Goal: Task Accomplishment & Management: Complete application form

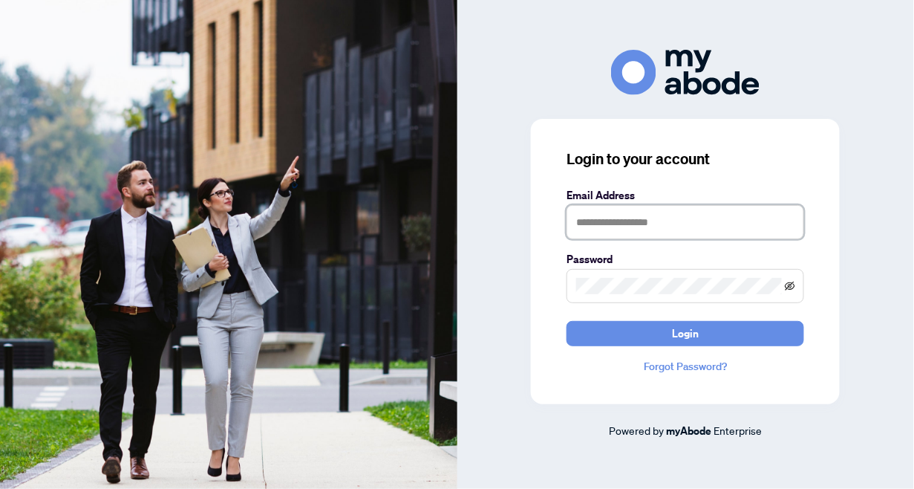
type input "**********"
click at [791, 284] on icon "eye-invisible" at bounding box center [790, 286] width 10 height 10
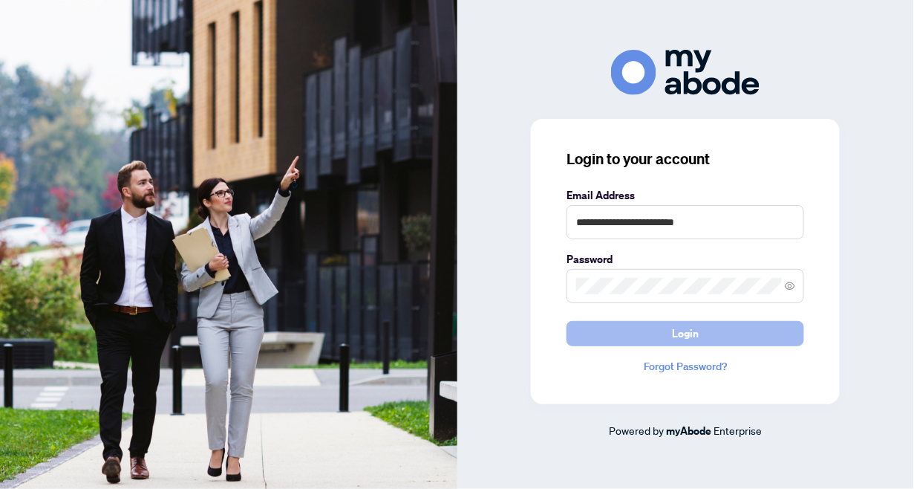
click at [694, 333] on span "Login" at bounding box center [685, 334] width 27 height 24
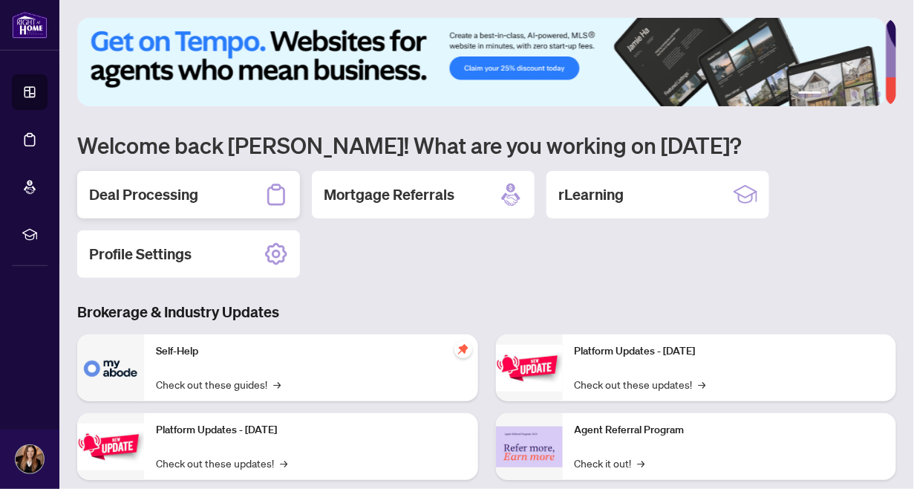
click at [172, 204] on div "Deal Processing" at bounding box center [188, 195] width 223 height 48
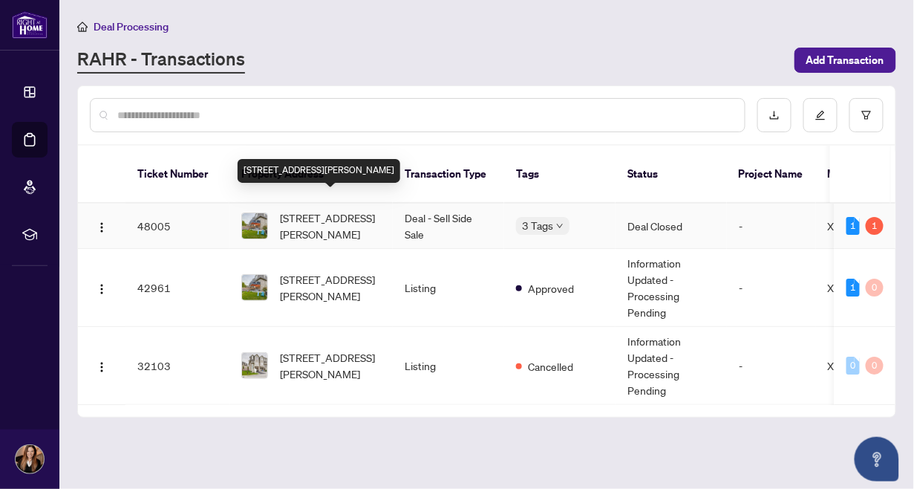
click at [311, 209] on span "[STREET_ADDRESS][PERSON_NAME]" at bounding box center [330, 225] width 101 height 33
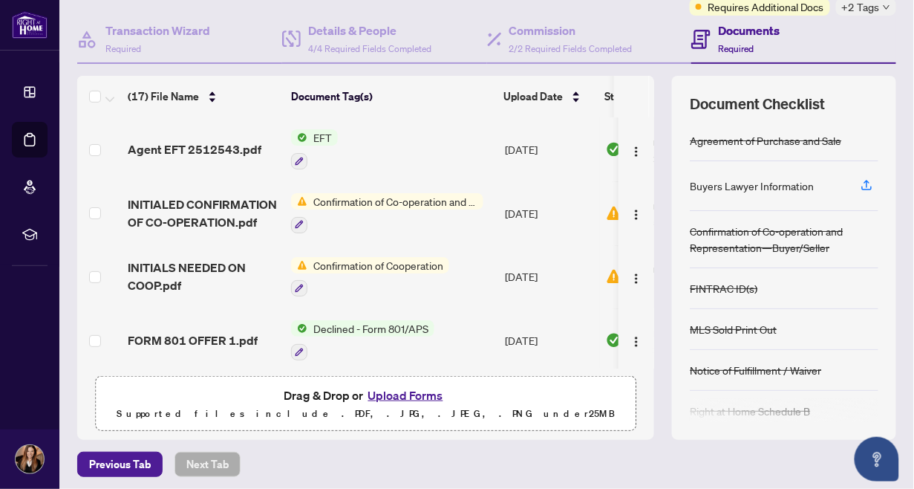
scroll to position [132, 0]
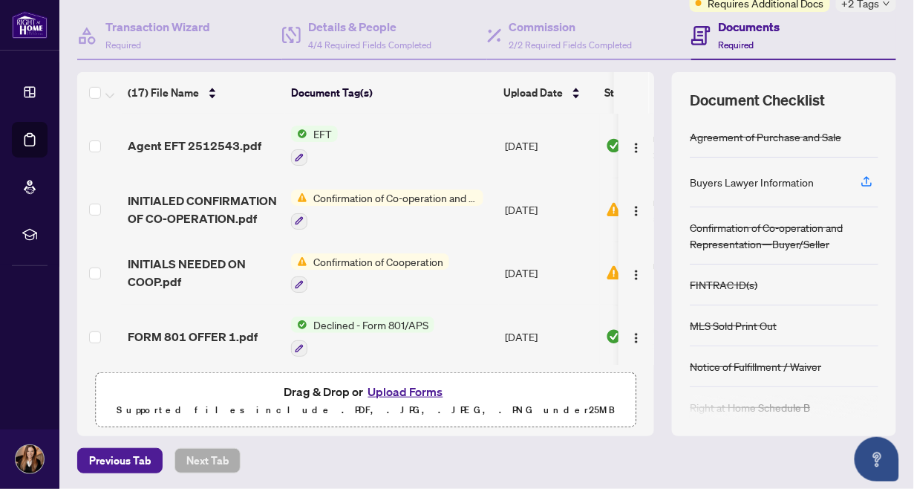
click at [354, 196] on span "Confirmation of Co-operation and Representation—Buyer/Seller" at bounding box center [395, 197] width 176 height 16
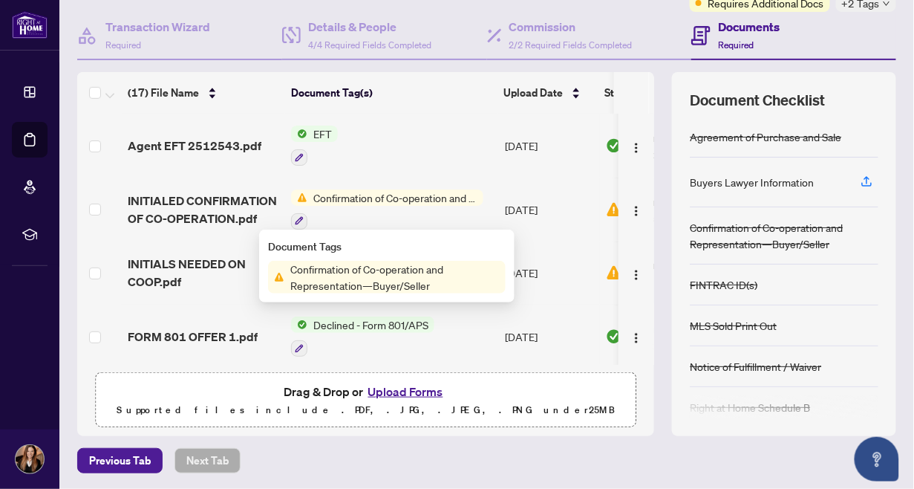
click at [403, 279] on span "Confirmation of Co-operation and Representation—Buyer/Seller" at bounding box center [394, 277] width 221 height 33
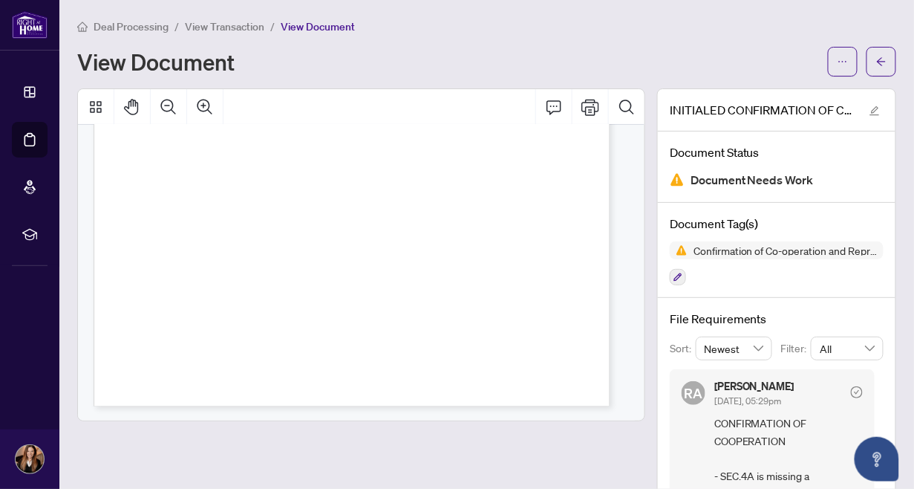
scroll to position [205, 0]
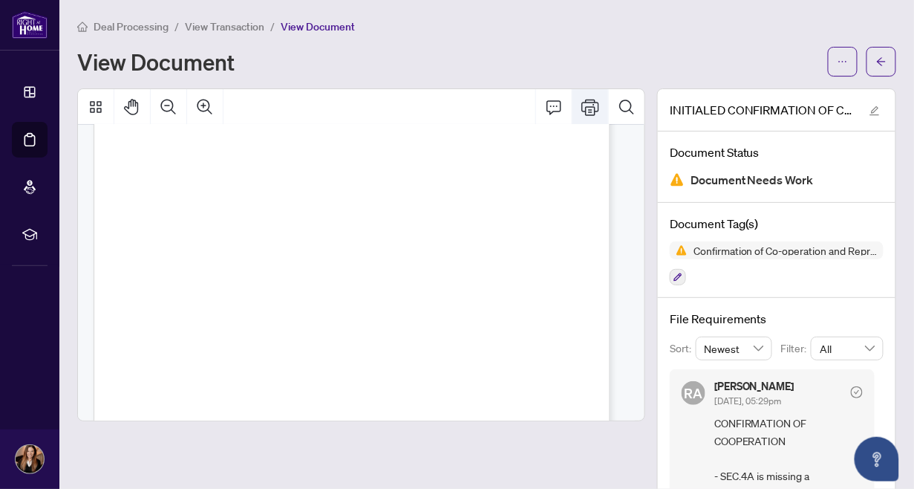
click at [582, 107] on icon "Print" at bounding box center [591, 107] width 18 height 18
click at [588, 104] on icon "Print" at bounding box center [591, 107] width 18 height 16
click at [582, 105] on icon "Print" at bounding box center [591, 107] width 18 height 18
click at [582, 102] on icon "Print" at bounding box center [591, 107] width 18 height 18
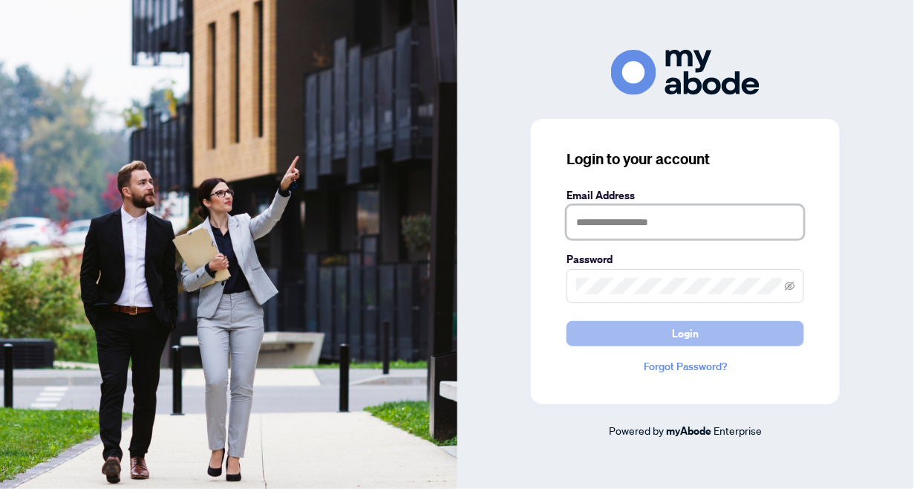
type input "**********"
click at [615, 328] on button "Login" at bounding box center [686, 333] width 238 height 25
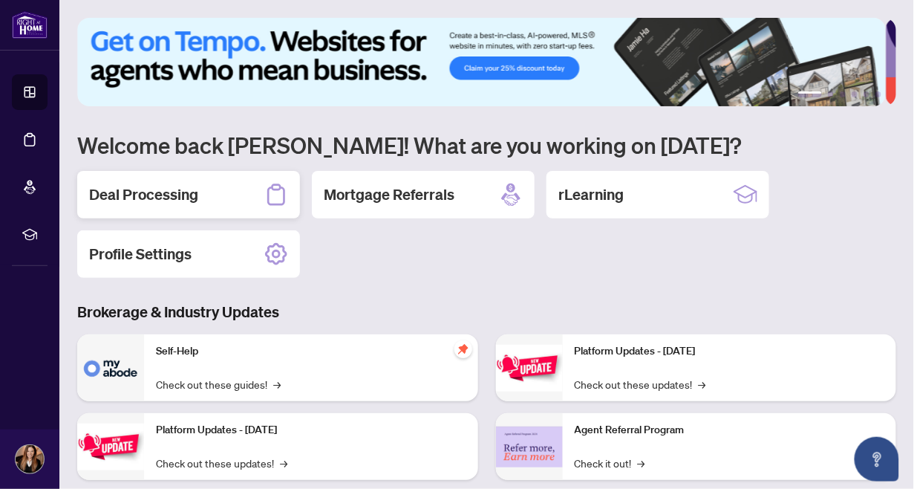
click at [238, 191] on div "Deal Processing" at bounding box center [188, 195] width 223 height 48
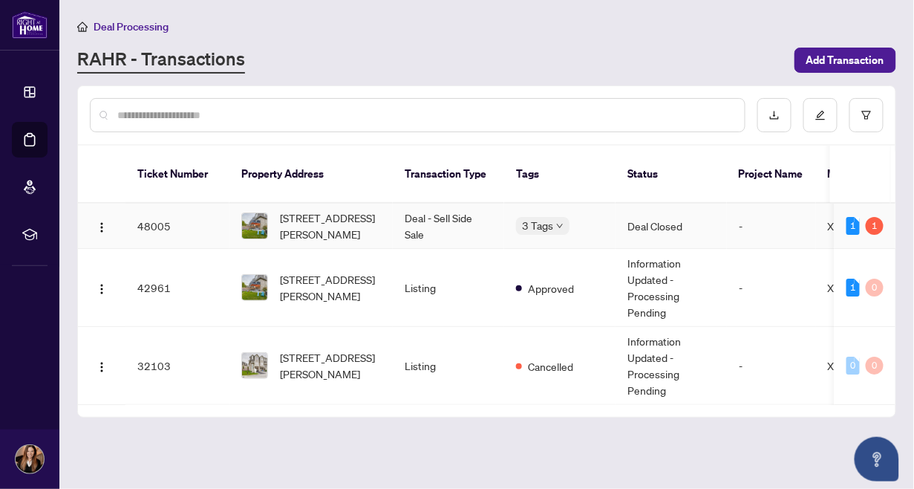
click at [598, 217] on div "3 Tags" at bounding box center [560, 225] width 88 height 17
click at [874, 217] on div "1" at bounding box center [875, 226] width 18 height 18
click at [117, 209] on td at bounding box center [102, 225] width 48 height 45
click at [261, 213] on img at bounding box center [254, 225] width 25 height 25
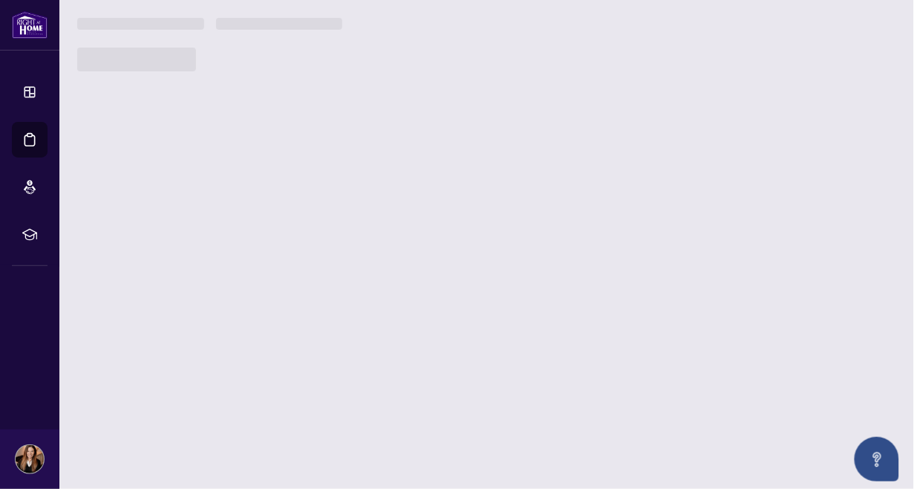
click at [261, 209] on main "Deal Processing [PERSON_NAME] - Transactions Add Transaction Ticket Number Prop…" at bounding box center [486, 244] width 855 height 489
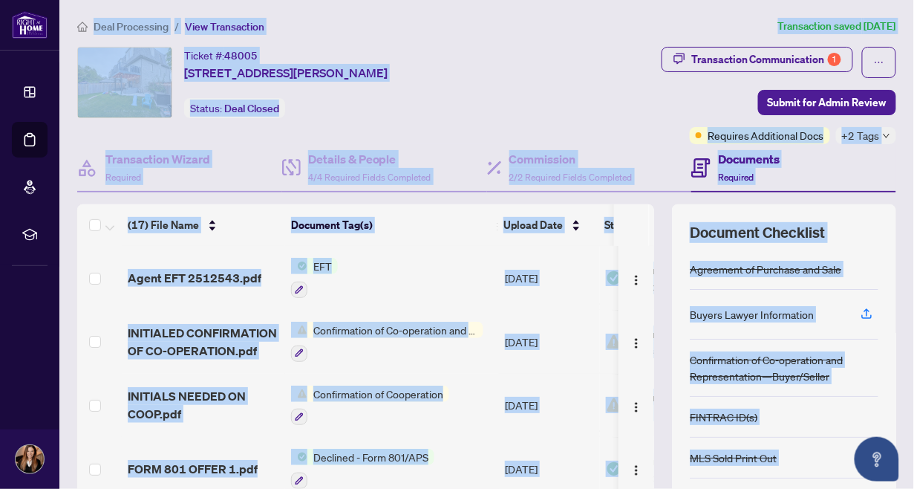
click at [494, 85] on div "Ticket #: 48005 [STREET_ADDRESS][PERSON_NAME] Status: Deal Closed" at bounding box center [299, 82] width 445 height 71
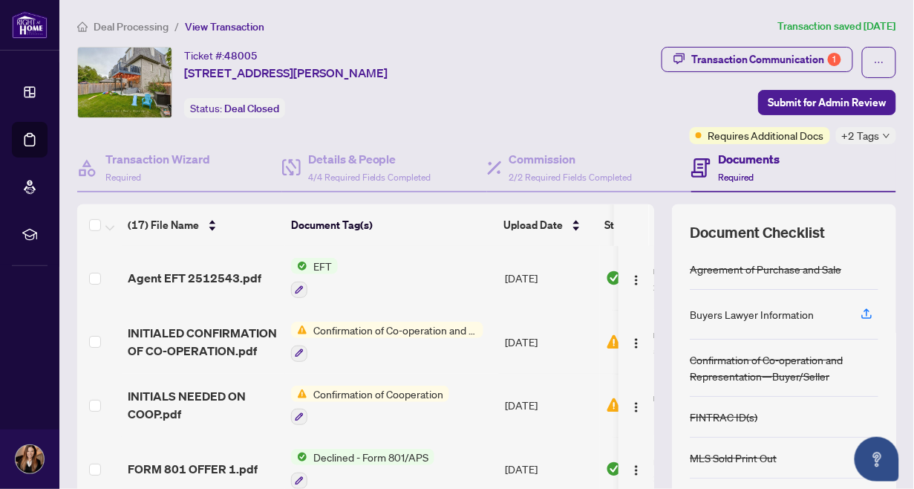
scroll to position [132, 0]
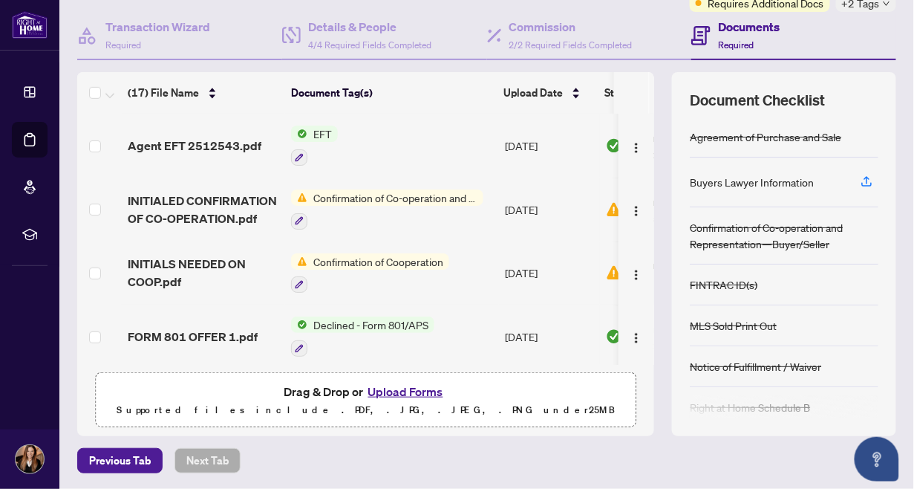
click at [393, 388] on button "Upload Forms" at bounding box center [406, 391] width 84 height 19
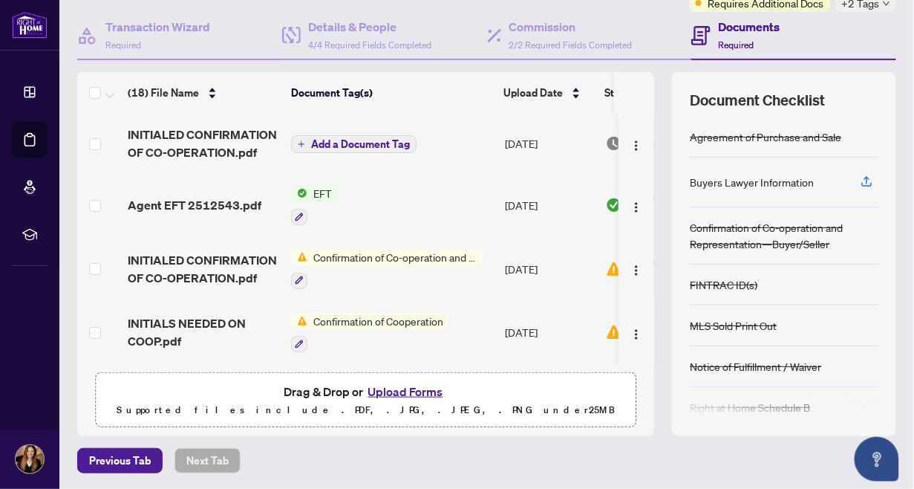
click at [650, 97] on th at bounding box center [652, 93] width 4 height 42
click at [363, 135] on button "Add a Document Tag" at bounding box center [354, 144] width 126 height 18
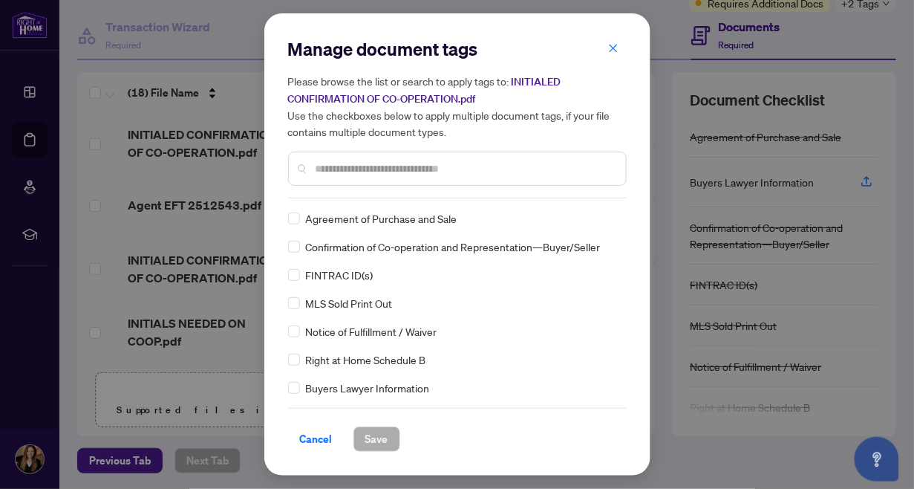
click at [368, 177] on div at bounding box center [457, 169] width 339 height 34
click at [383, 170] on input "text" at bounding box center [465, 168] width 299 height 16
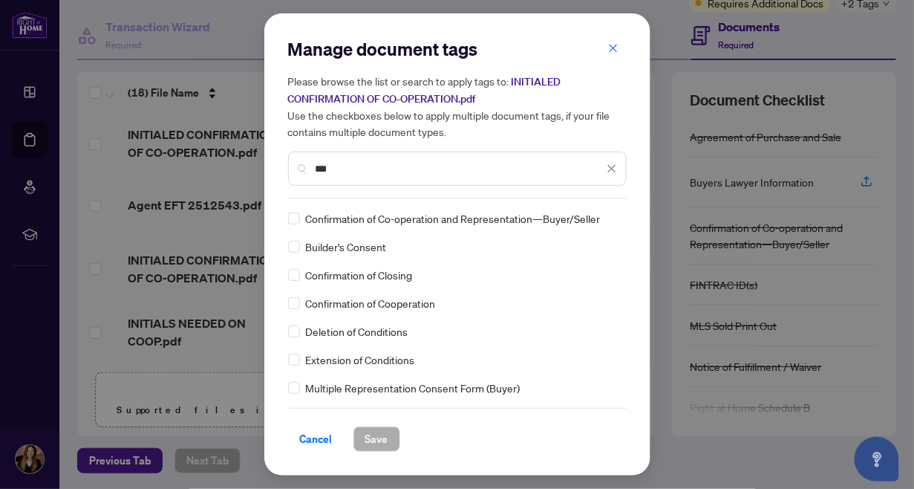
type input "***"
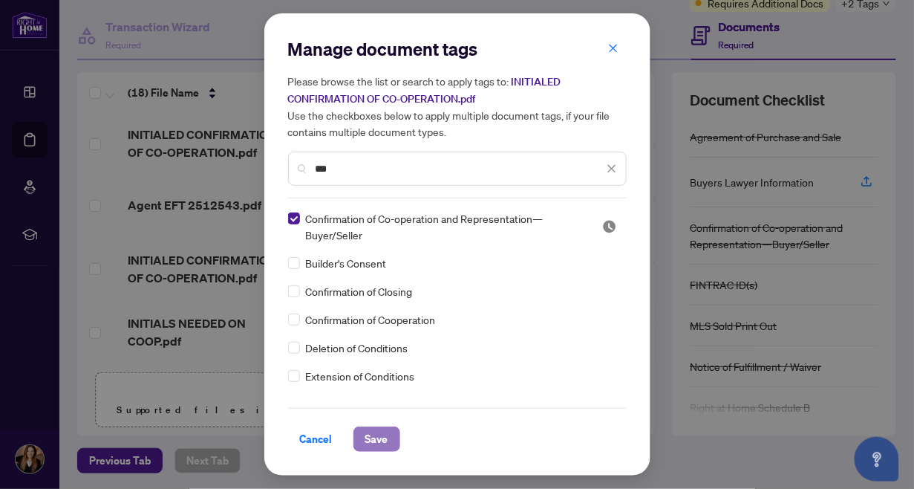
click at [377, 439] on span "Save" at bounding box center [376, 439] width 23 height 24
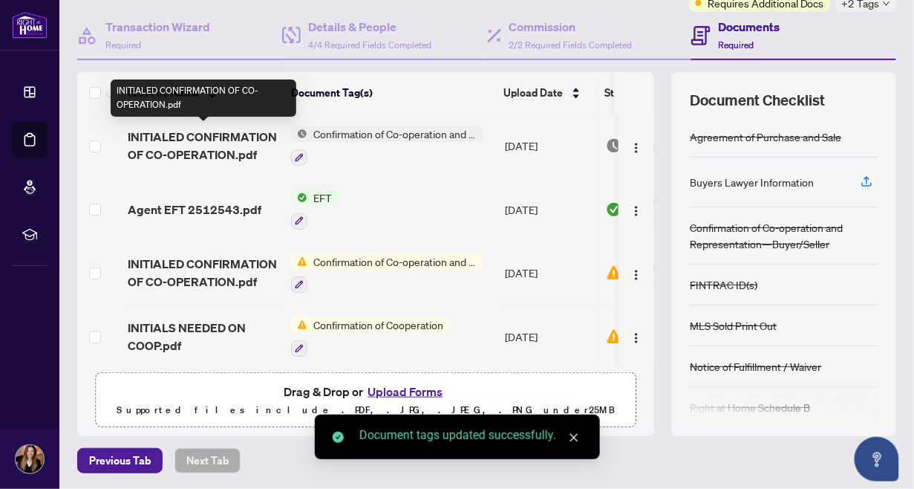
click at [157, 143] on span "INITIALED CONFIRMATION OF CO-OPERATION.pdf" at bounding box center [204, 146] width 152 height 36
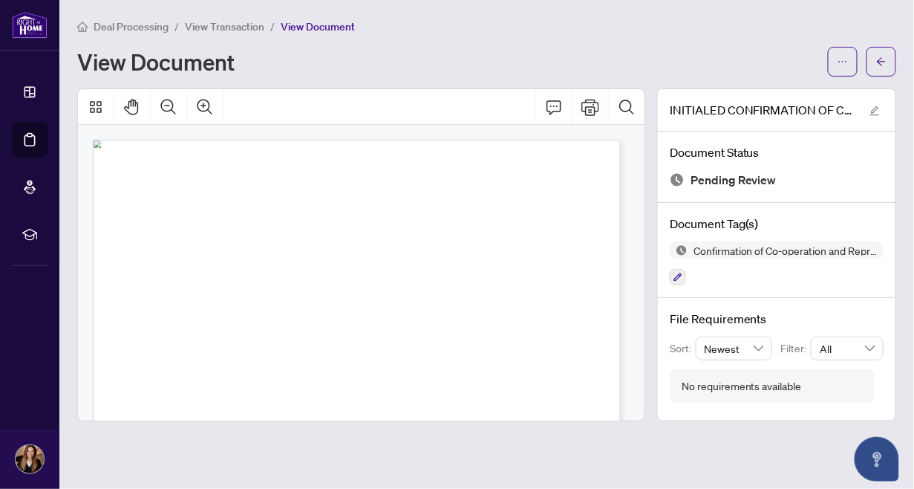
scroll to position [258, 0]
click at [338, 20] on span "View Document" at bounding box center [318, 26] width 74 height 13
click at [879, 61] on icon "arrow-left" at bounding box center [881, 61] width 9 height 8
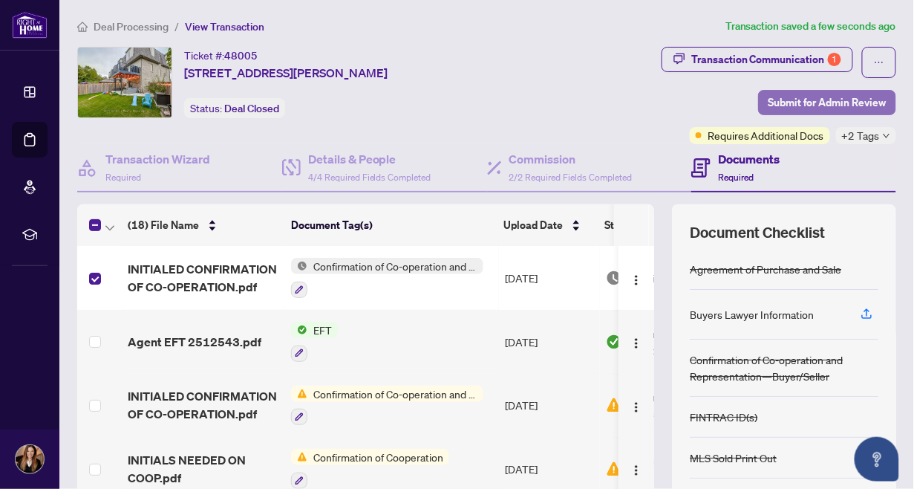
click at [812, 100] on span "Submit for Admin Review" at bounding box center [827, 103] width 119 height 24
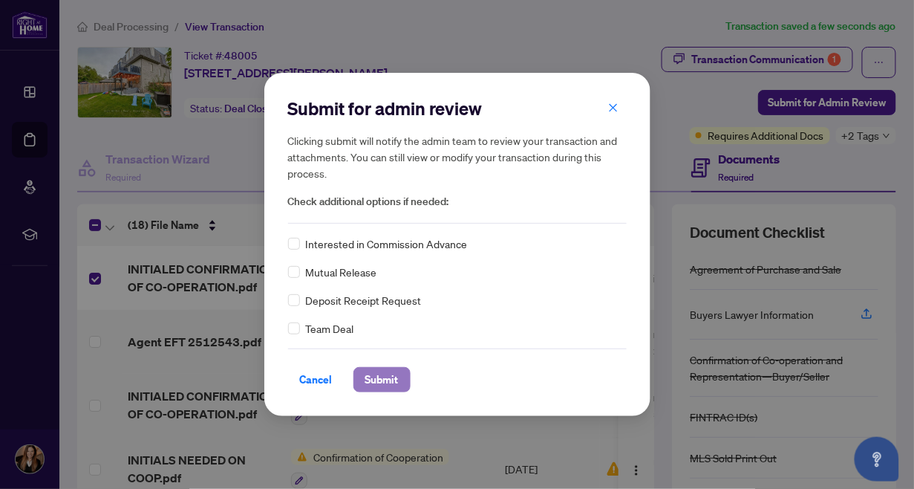
click at [394, 376] on span "Submit" at bounding box center [381, 380] width 33 height 24
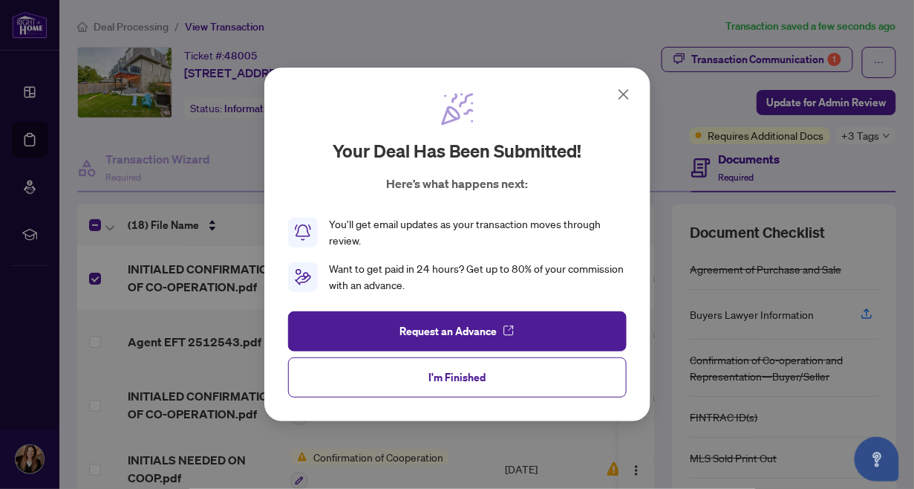
click at [625, 97] on icon at bounding box center [624, 94] width 18 height 18
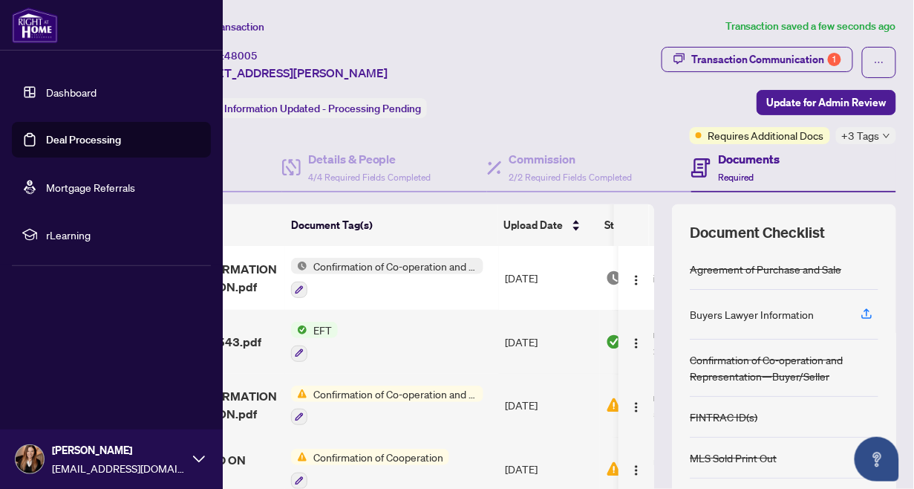
click at [53, 140] on link "Deal Processing" at bounding box center [83, 139] width 75 height 13
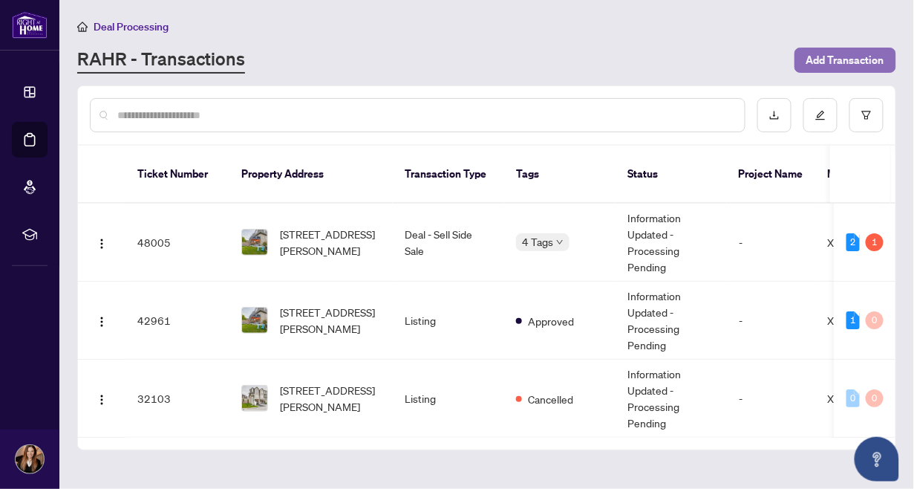
click at [850, 56] on span "Add Transaction" at bounding box center [846, 60] width 78 height 24
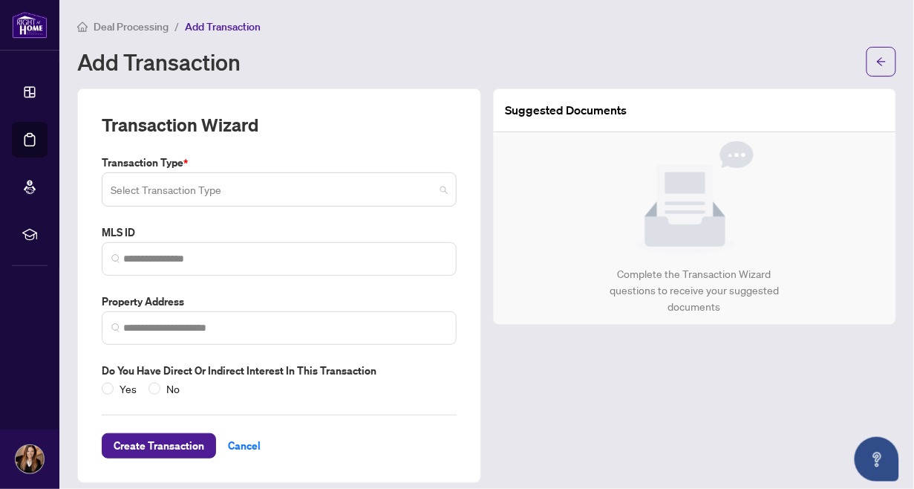
click at [431, 185] on span at bounding box center [279, 189] width 337 height 28
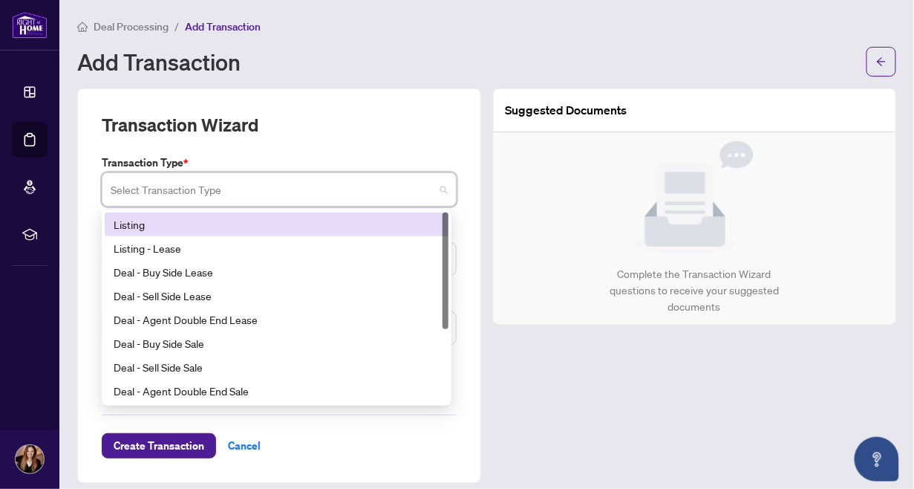
click at [235, 216] on div "Listing" at bounding box center [277, 224] width 326 height 16
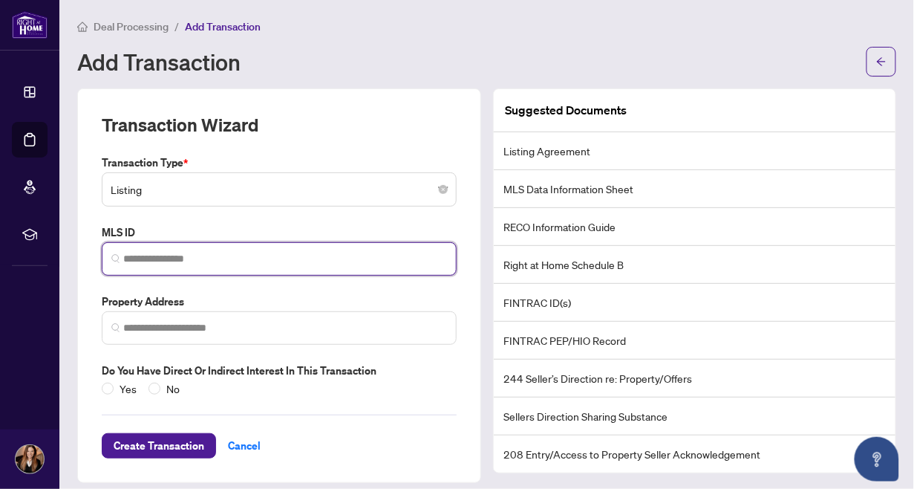
click at [227, 259] on input "search" at bounding box center [285, 259] width 324 height 16
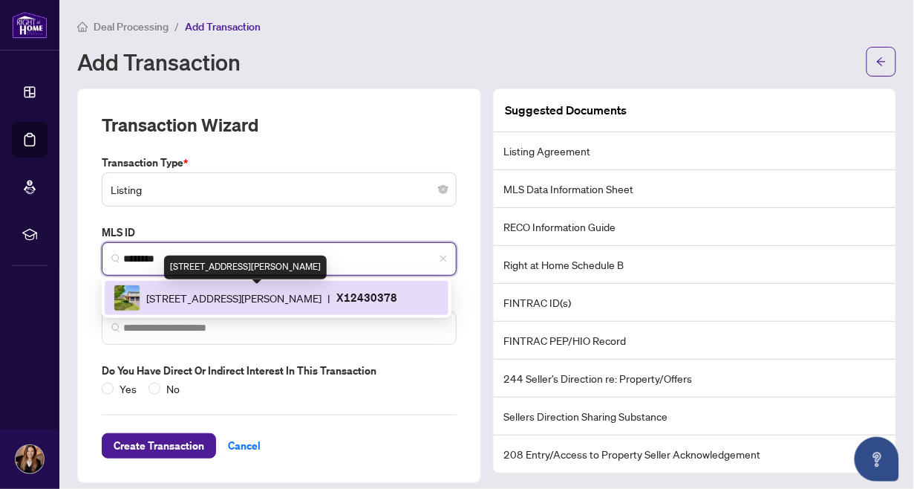
click at [225, 300] on span "[STREET_ADDRESS][PERSON_NAME]" at bounding box center [233, 298] width 175 height 16
type input "*********"
type input "**********"
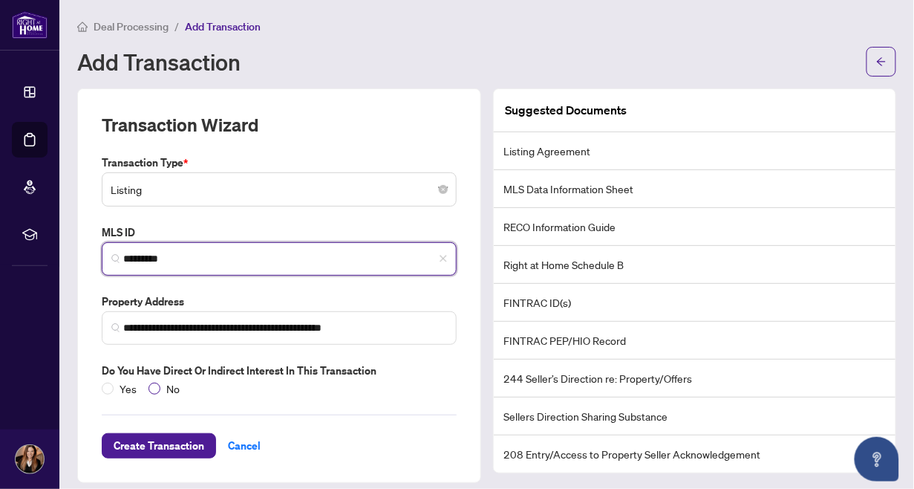
type input "*********"
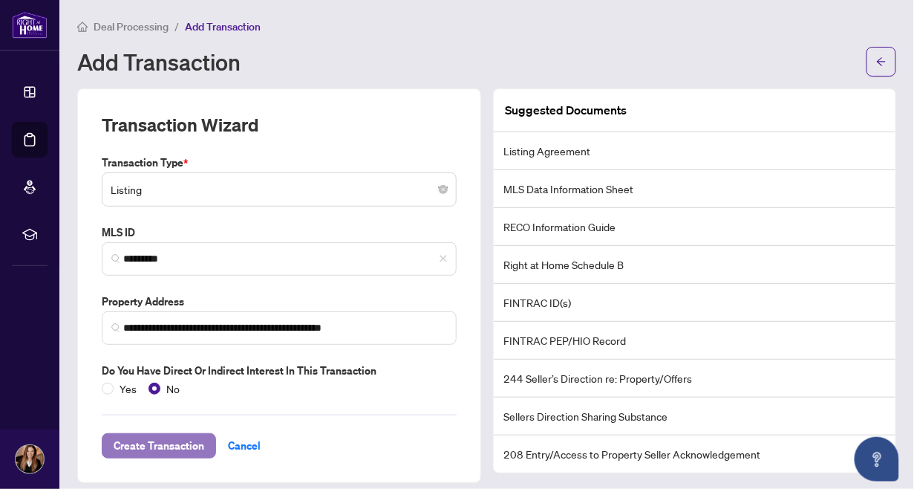
click at [158, 443] on span "Create Transaction" at bounding box center [159, 446] width 91 height 24
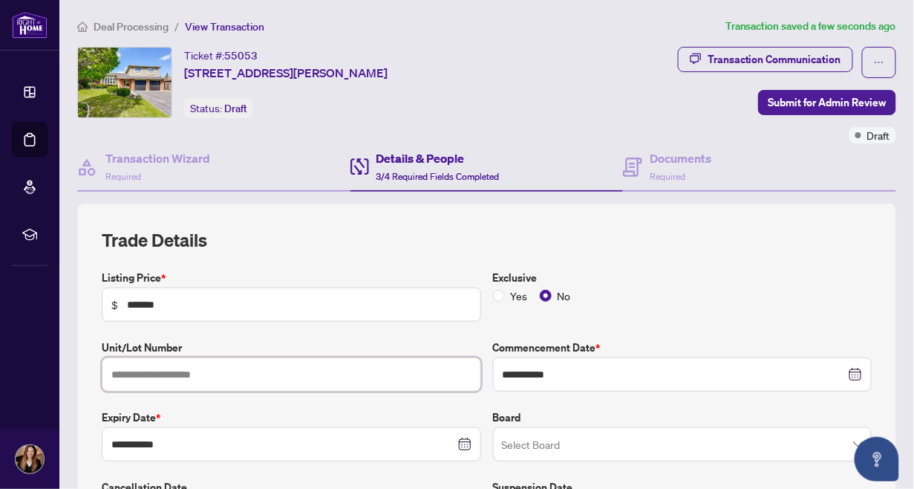
click at [232, 365] on input "text" at bounding box center [291, 374] width 379 height 34
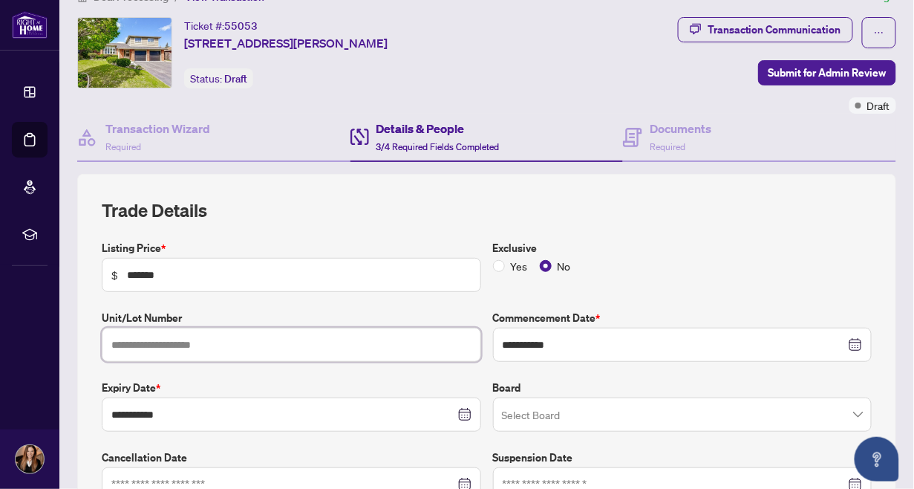
scroll to position [59, 0]
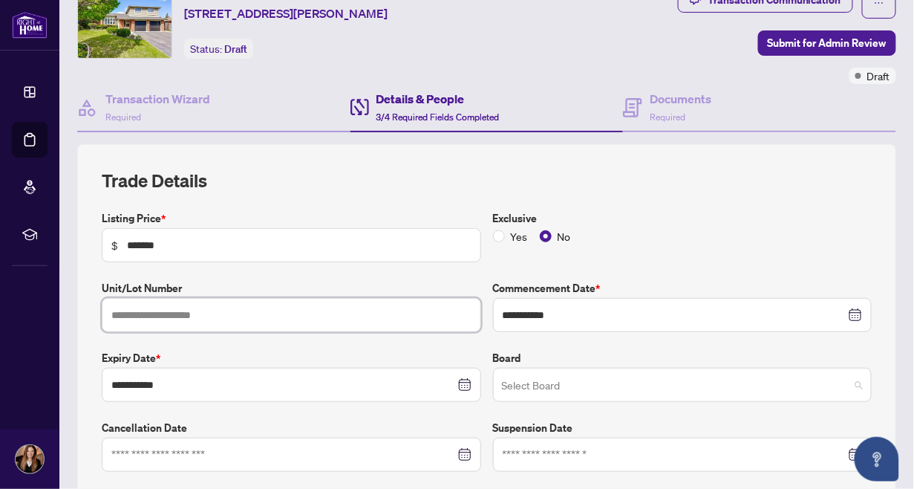
click at [849, 379] on span at bounding box center [683, 385] width 362 height 28
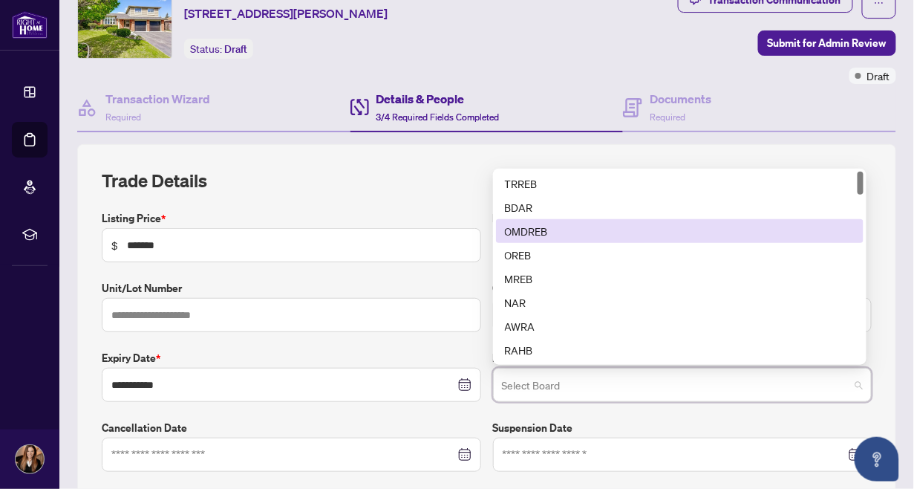
click at [540, 228] on div "OMDREB" at bounding box center [680, 231] width 351 height 16
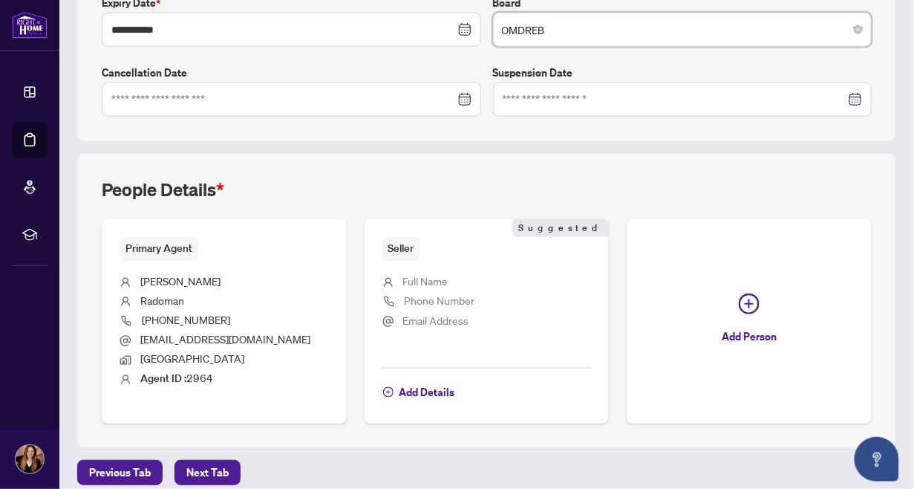
scroll to position [416, 0]
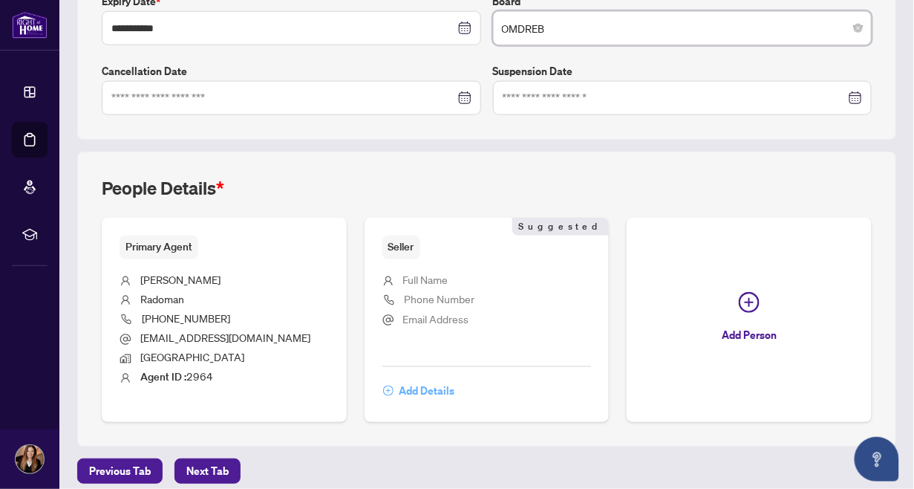
click at [423, 388] on span "Add Details" at bounding box center [428, 391] width 56 height 24
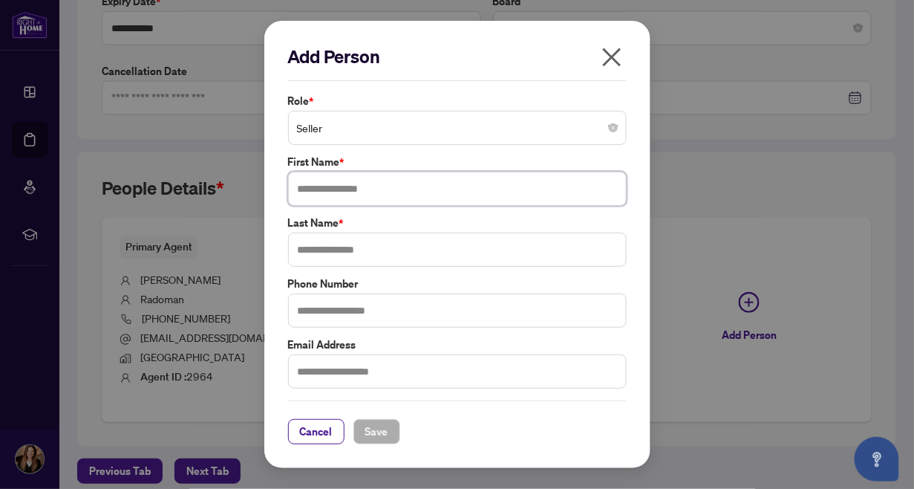
click at [385, 183] on input "text" at bounding box center [457, 189] width 339 height 34
type input "*"
type input "******"
click at [385, 255] on input "text" at bounding box center [457, 249] width 339 height 34
type input "******"
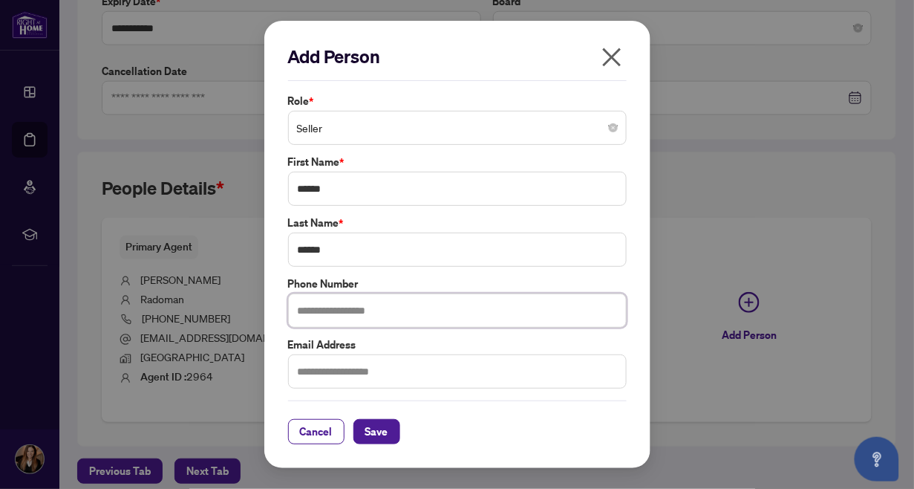
click at [314, 315] on input "text" at bounding box center [457, 310] width 339 height 34
type input "**********"
click at [327, 376] on input "text" at bounding box center [457, 371] width 339 height 34
click at [308, 374] on input "**********" at bounding box center [457, 371] width 339 height 34
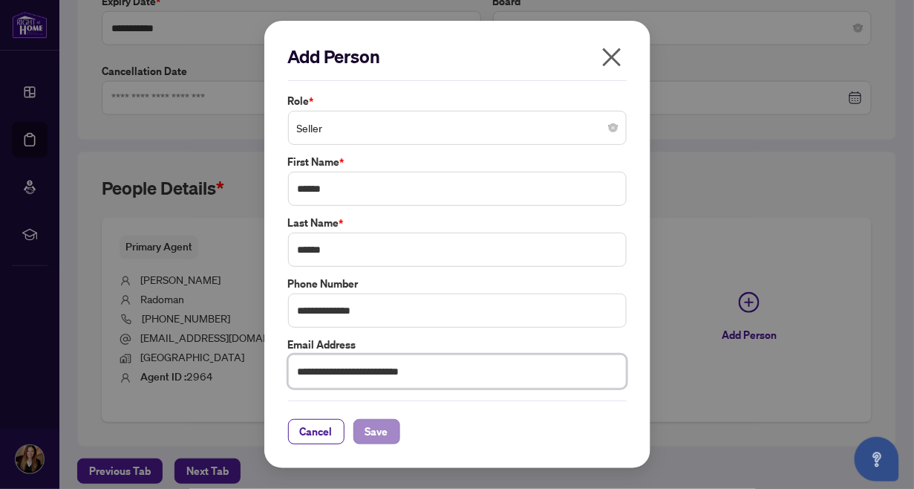
type input "**********"
click at [379, 426] on span "Save" at bounding box center [376, 432] width 23 height 24
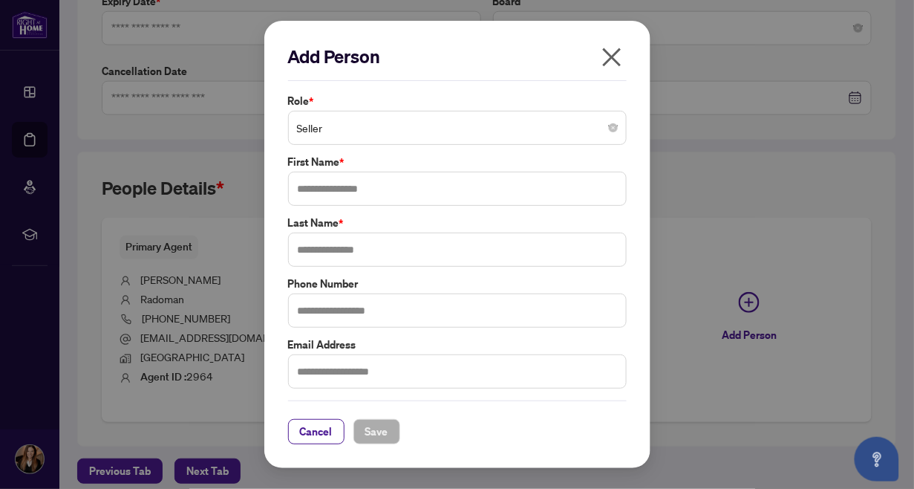
type input "**********"
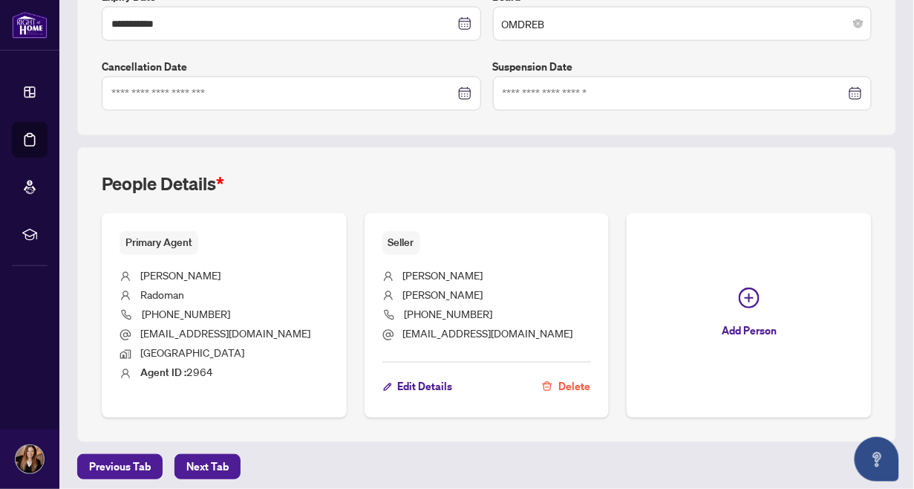
scroll to position [423, 0]
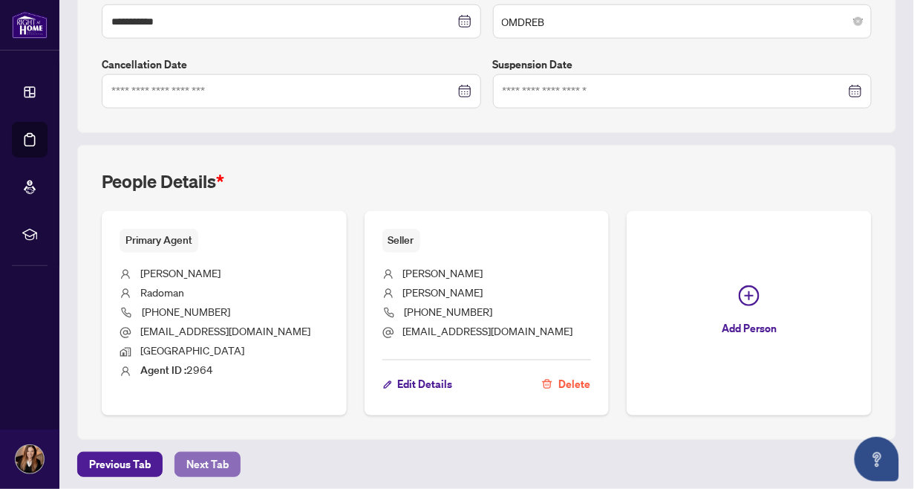
click at [212, 459] on span "Next Tab" at bounding box center [207, 464] width 42 height 24
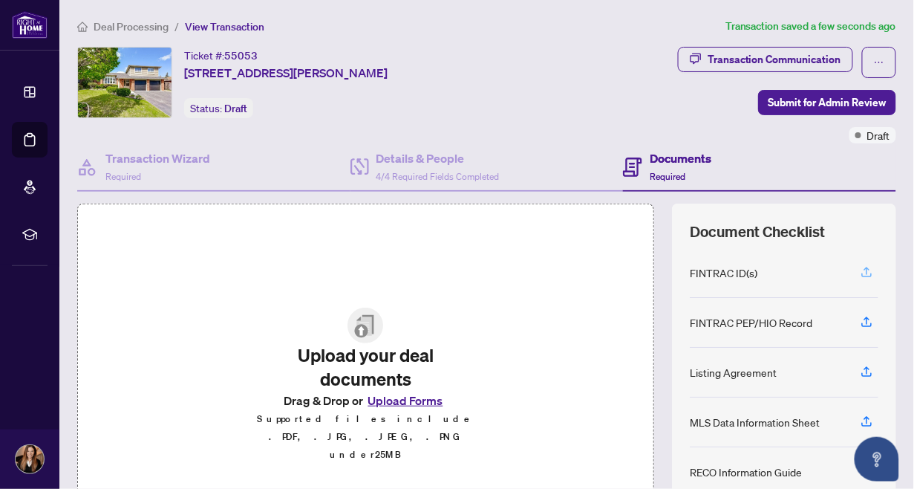
click at [864, 267] on icon "button" at bounding box center [867, 270] width 6 height 7
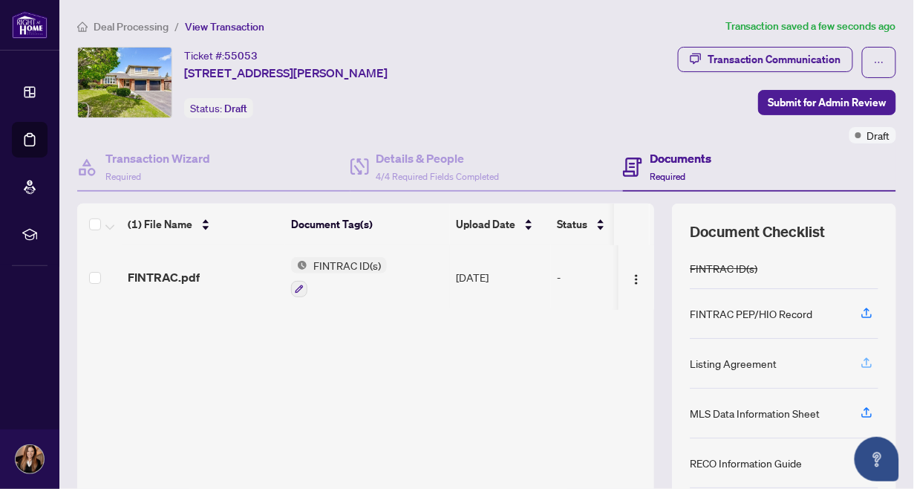
click at [860, 359] on icon "button" at bounding box center [866, 362] width 13 height 13
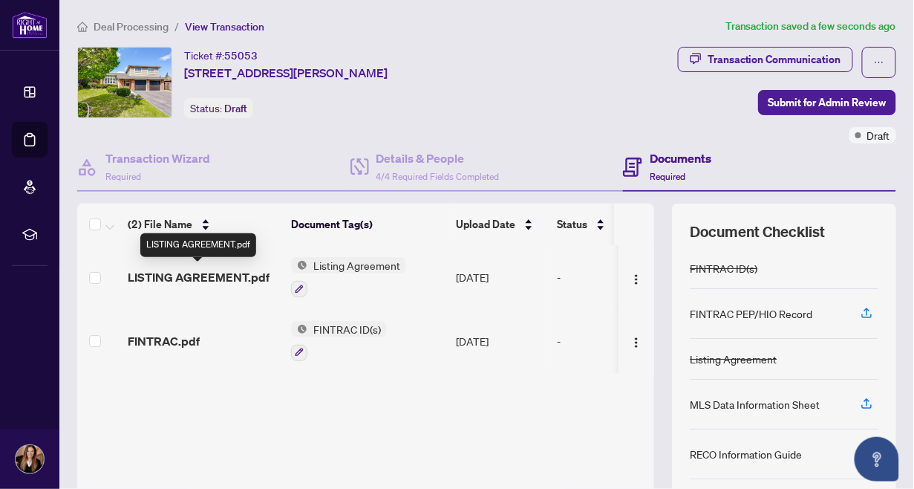
click at [149, 275] on span "LISTING AGREEMENT.pdf" at bounding box center [199, 277] width 142 height 18
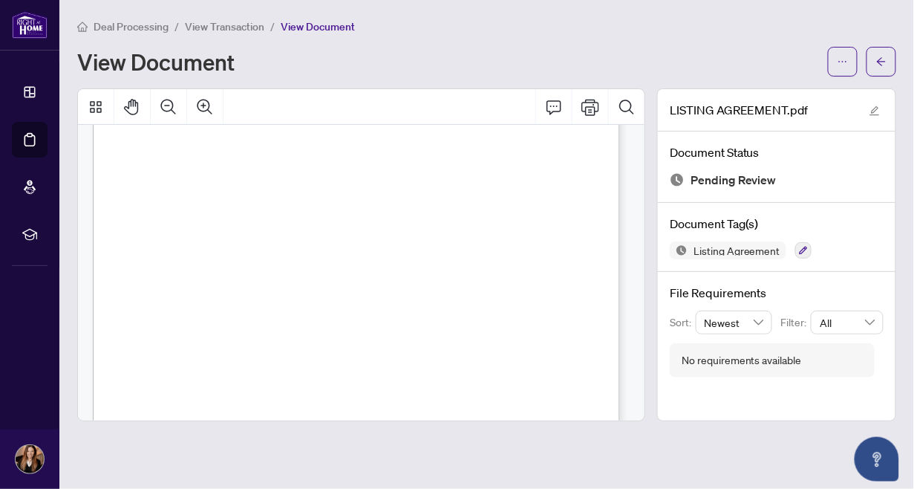
scroll to position [3197, 0]
click at [882, 59] on icon "arrow-left" at bounding box center [881, 61] width 10 height 10
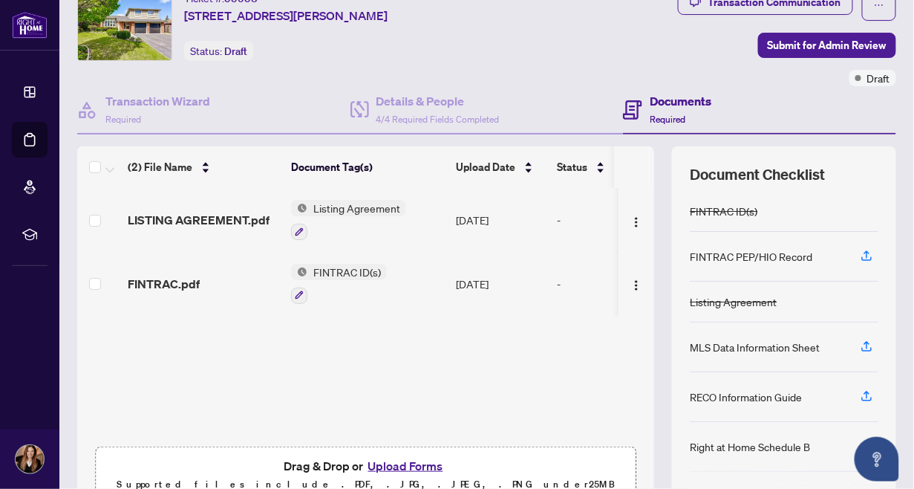
scroll to position [89, 0]
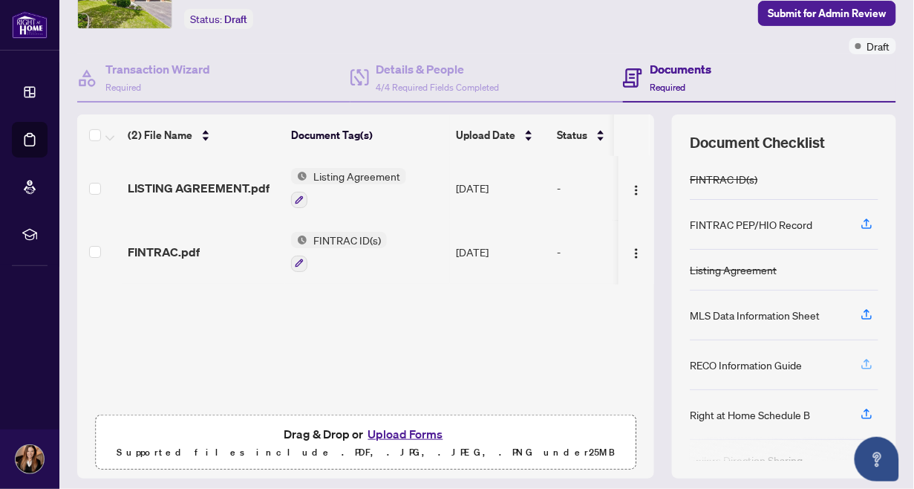
click at [860, 358] on icon "button" at bounding box center [866, 363] width 13 height 13
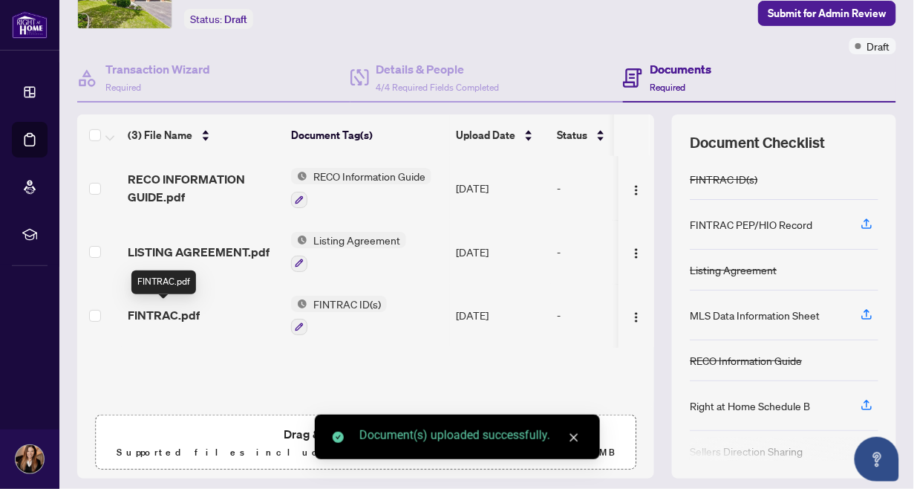
click at [163, 315] on span "FINTRAC.pdf" at bounding box center [164, 315] width 72 height 18
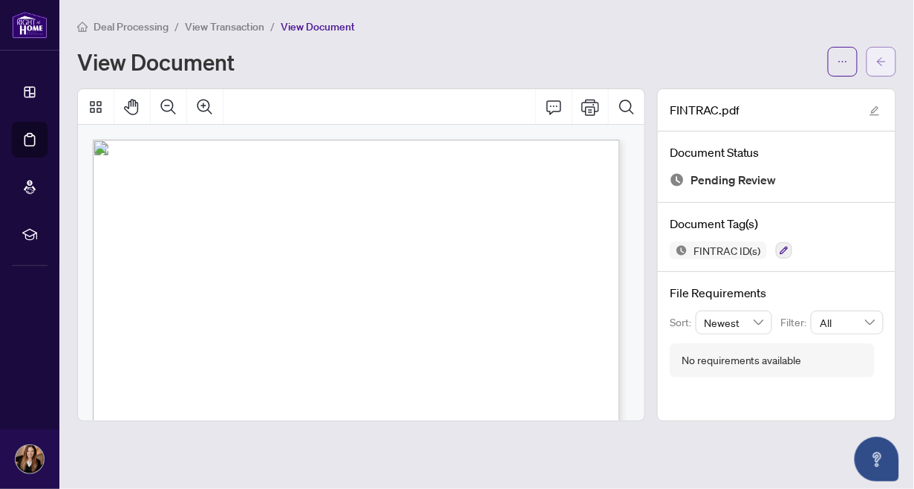
click at [881, 63] on icon "arrow-left" at bounding box center [881, 61] width 9 height 8
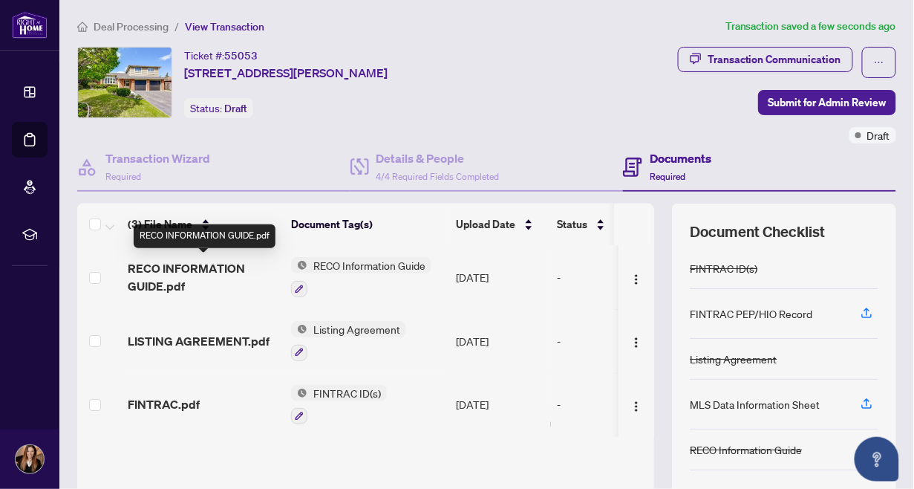
click at [186, 262] on span "RECO INFORMATION GUIDE.pdf" at bounding box center [204, 277] width 152 height 36
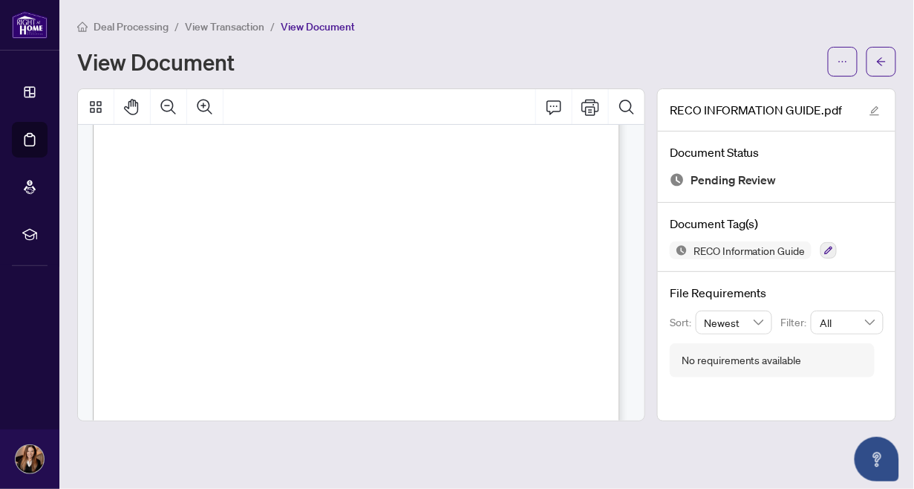
scroll to position [8642, 0]
click at [874, 61] on button "button" at bounding box center [882, 62] width 30 height 30
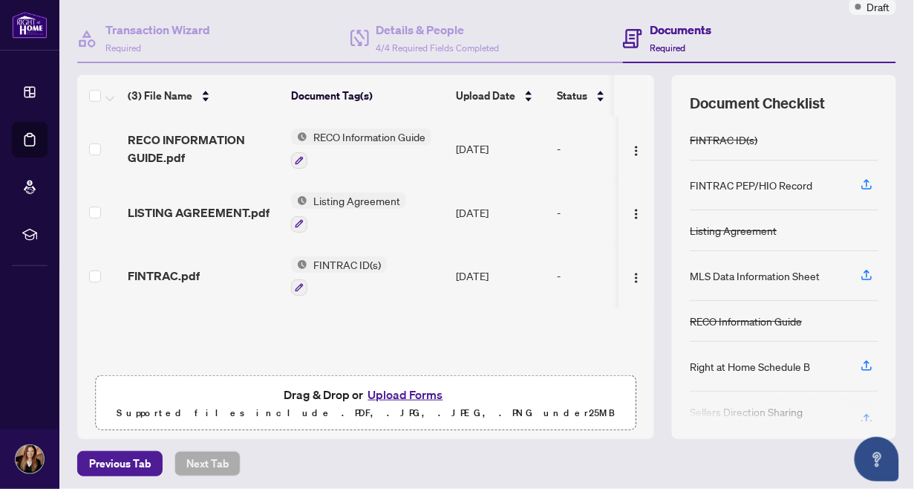
scroll to position [131, 0]
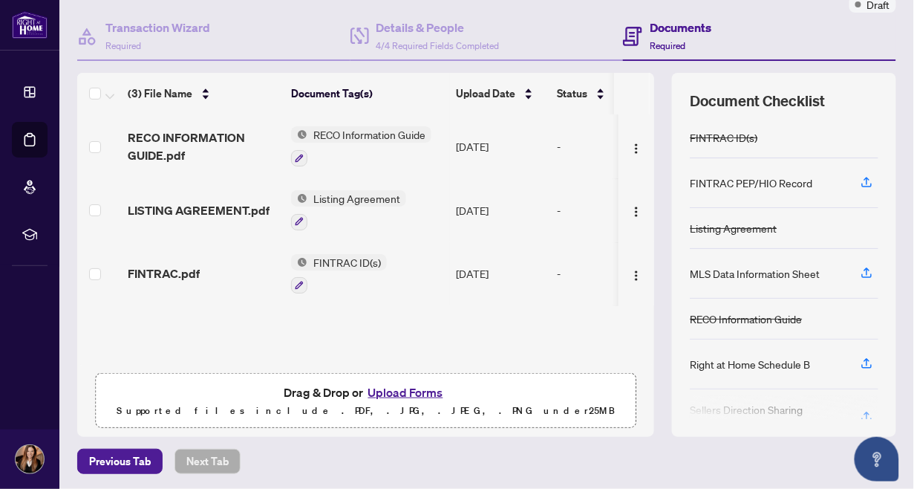
click at [859, 411] on div at bounding box center [784, 408] width 189 height 24
click at [853, 408] on div at bounding box center [784, 408] width 189 height 24
click at [881, 413] on div "Document Checklist FINTRAC ID(s) FINTRAC PEP/HIO Record Listing Agreement MLS D…" at bounding box center [784, 255] width 224 height 364
click at [397, 389] on button "Upload Forms" at bounding box center [406, 391] width 84 height 19
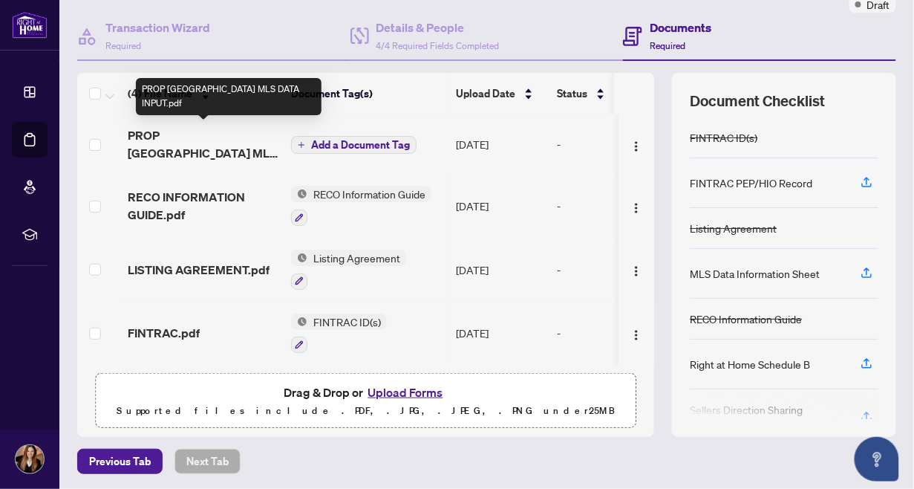
click at [171, 128] on span "PROP [GEOGRAPHIC_DATA] MLS DATA INPUT.pdf" at bounding box center [204, 144] width 152 height 36
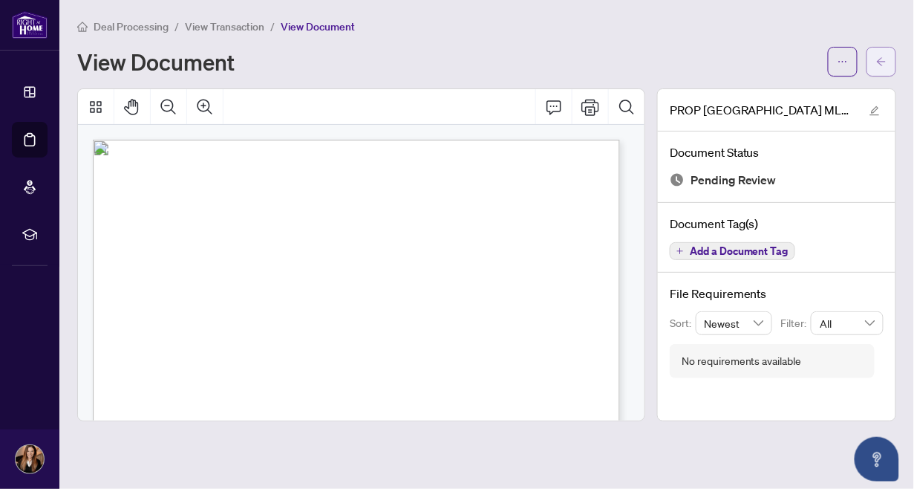
click at [881, 59] on icon "arrow-left" at bounding box center [881, 61] width 10 height 10
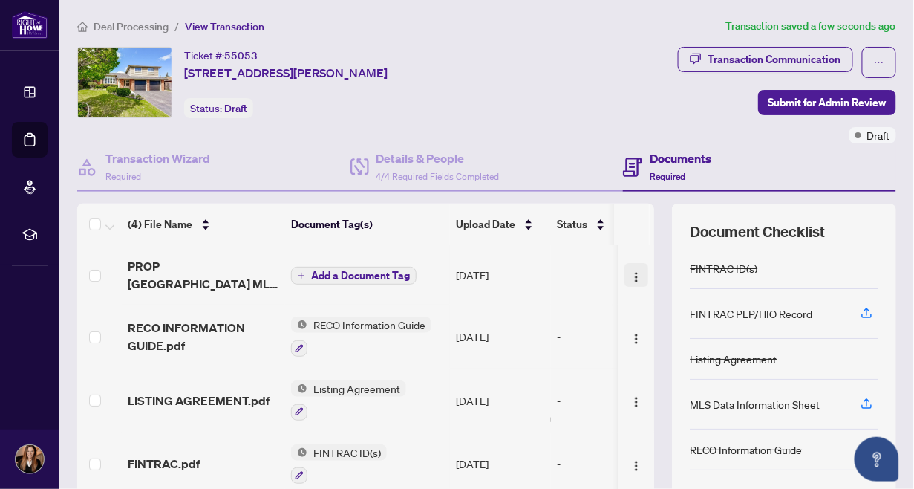
click at [631, 271] on img "button" at bounding box center [637, 277] width 12 height 12
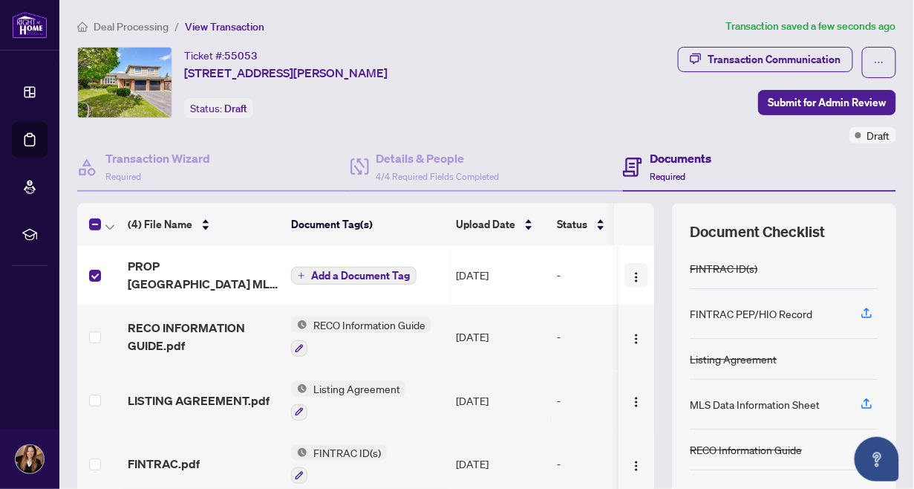
click at [631, 272] on img "button" at bounding box center [637, 277] width 12 height 12
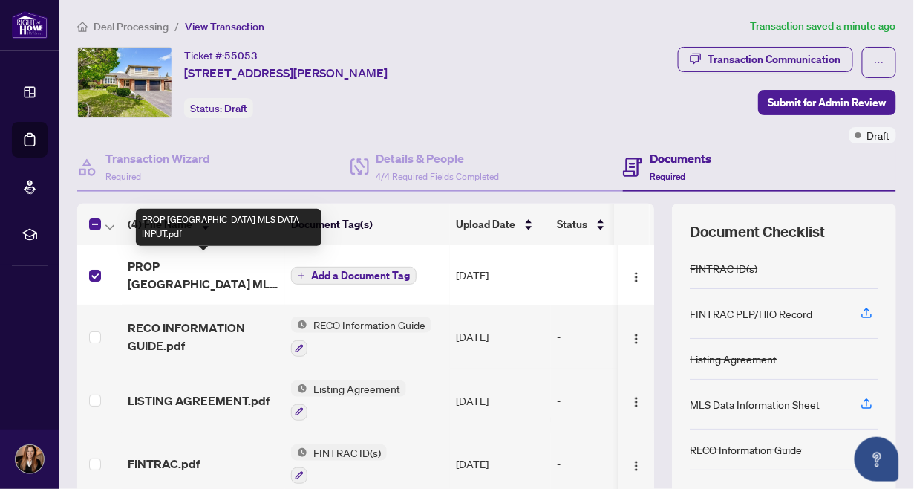
drag, startPoint x: 180, startPoint y: 273, endPoint x: 154, endPoint y: 273, distance: 26.7
click at [154, 273] on span "PROP [GEOGRAPHIC_DATA] MLS DATA INPUT.pdf" at bounding box center [204, 275] width 152 height 36
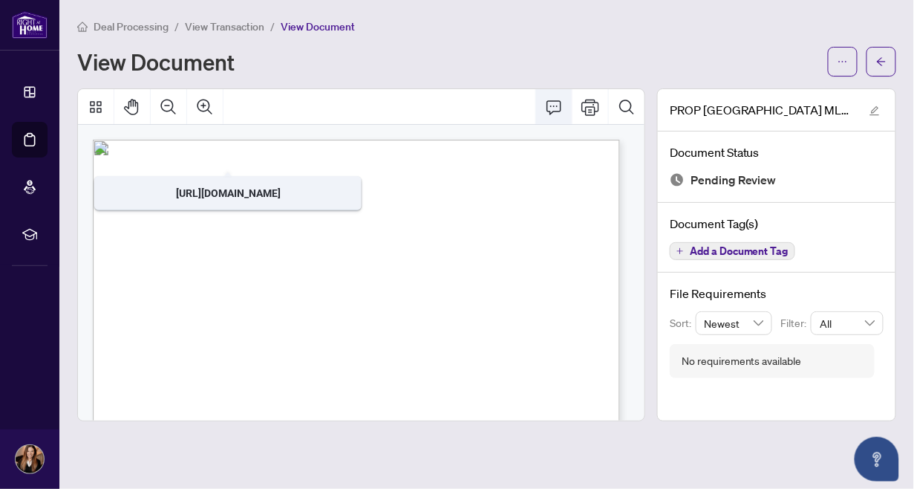
click at [556, 102] on icon "Comment" at bounding box center [554, 107] width 18 height 18
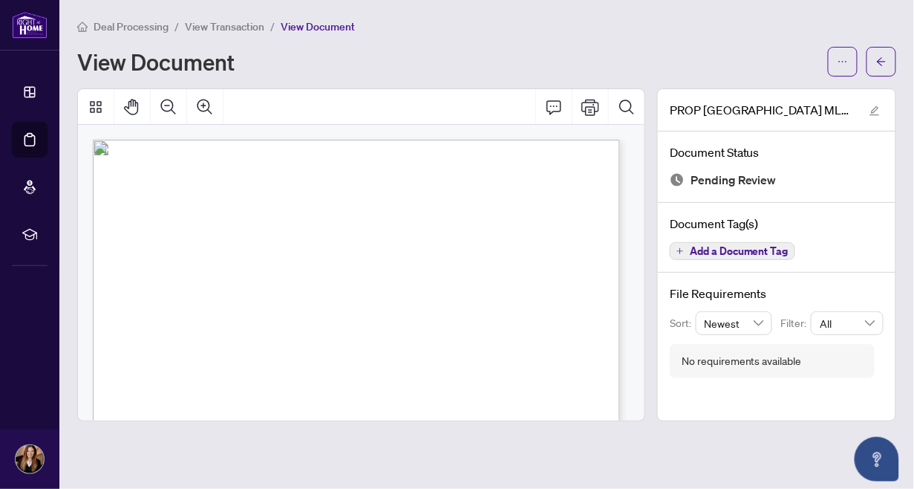
click at [407, 25] on div "Deal Processing / View Transaction / View Document" at bounding box center [486, 26] width 819 height 17
click at [98, 105] on icon "Thumbnails" at bounding box center [96, 107] width 18 height 18
click at [298, 218] on span "Page" at bounding box center [292, 221] width 11 height 7
click at [561, 52] on div "View Document" at bounding box center [448, 62] width 742 height 24
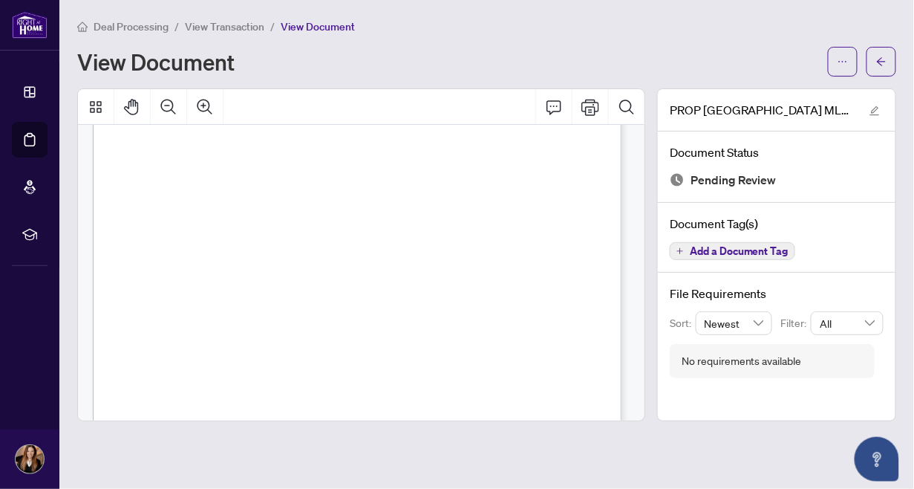
scroll to position [2830, 0]
click at [882, 59] on icon "arrow-left" at bounding box center [881, 61] width 10 height 10
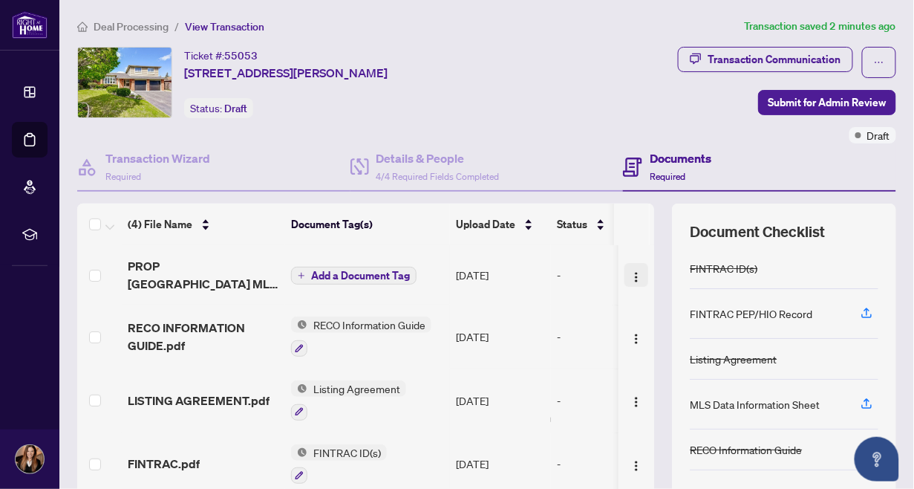
click at [631, 271] on img "button" at bounding box center [637, 277] width 12 height 12
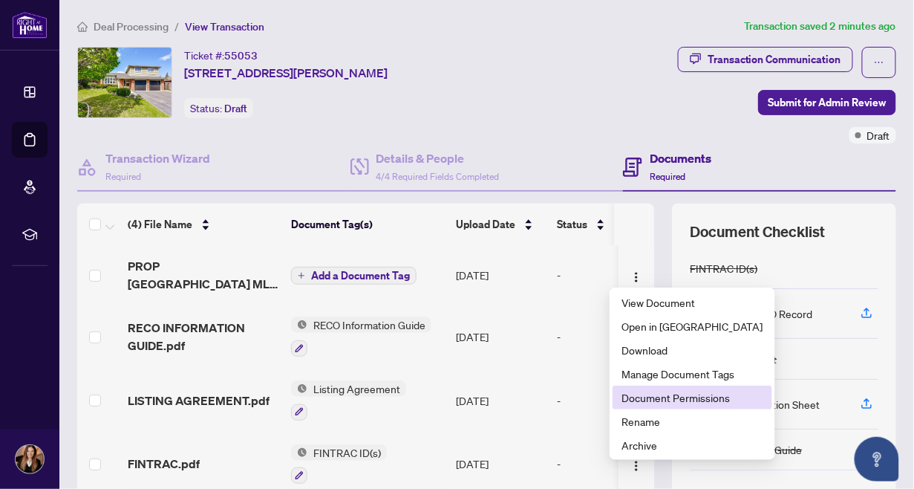
click at [646, 393] on span "Document Permissions" at bounding box center [693, 397] width 142 height 16
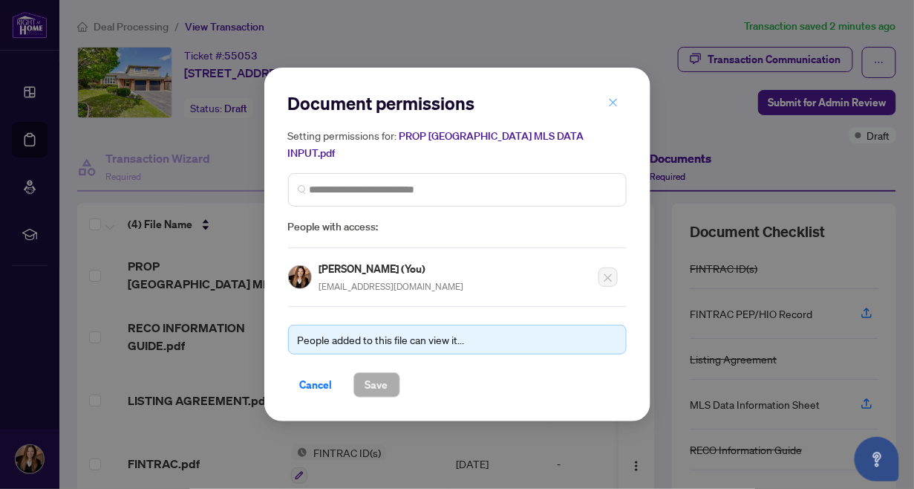
click at [613, 108] on icon "close" at bounding box center [613, 102] width 10 height 10
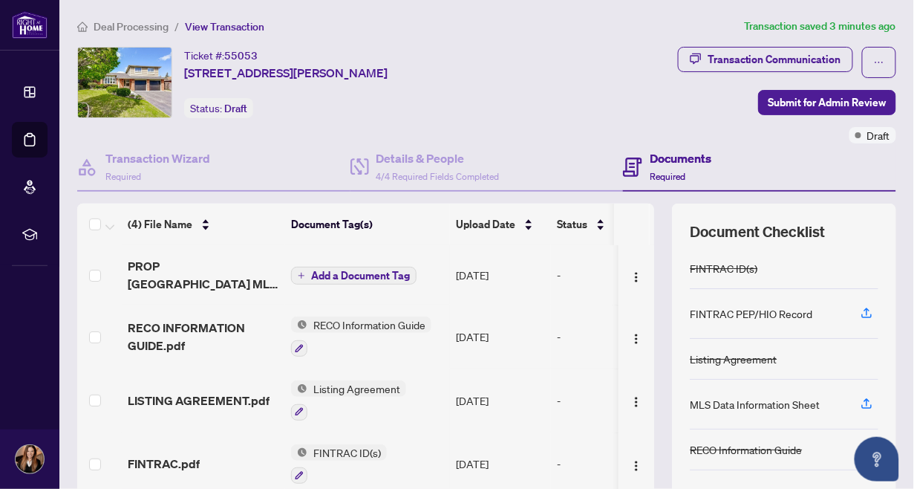
click at [382, 272] on span "Add a Document Tag" at bounding box center [360, 275] width 99 height 10
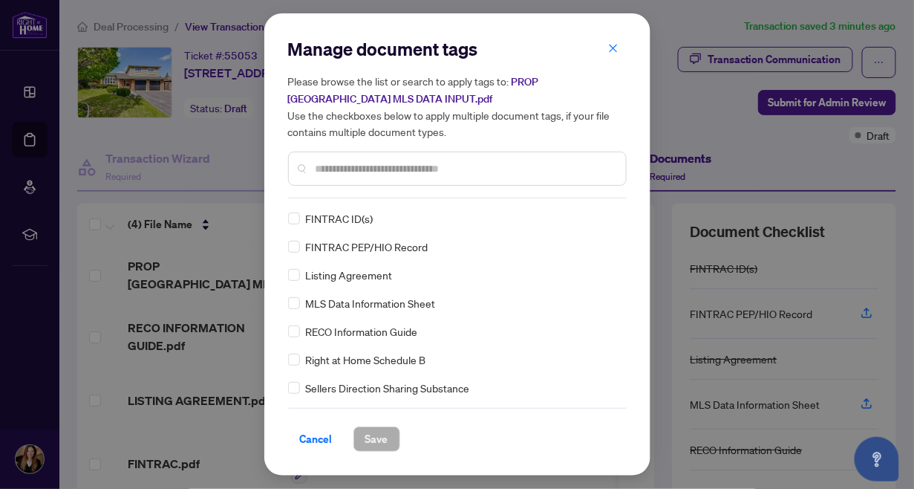
click at [391, 168] on input "text" at bounding box center [465, 168] width 299 height 16
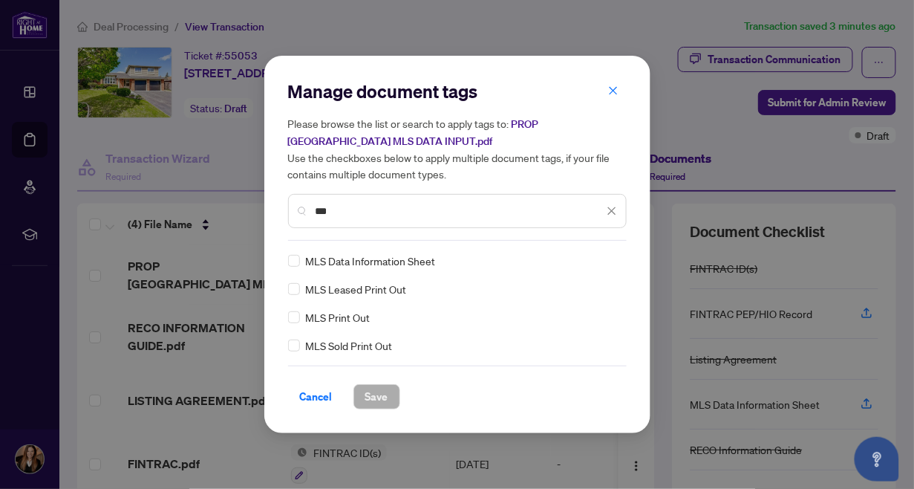
type input "***"
click at [377, 391] on span "Save" at bounding box center [376, 397] width 23 height 24
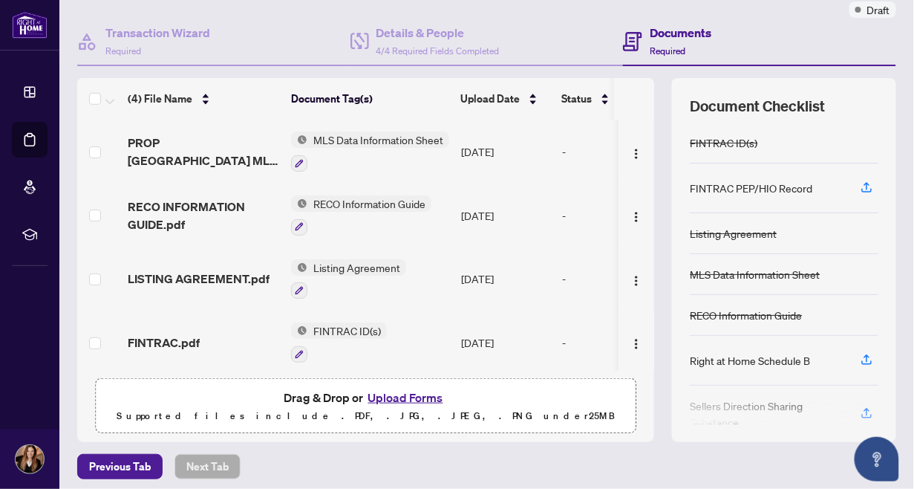
scroll to position [131, 0]
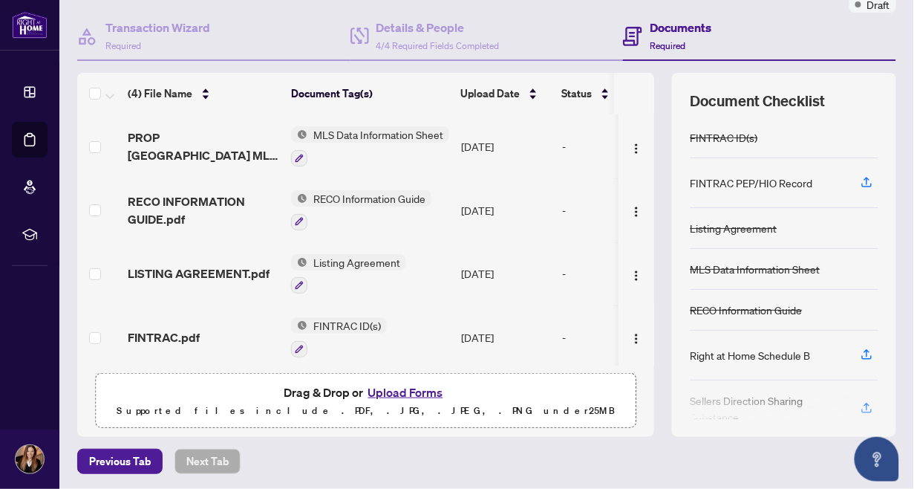
click at [408, 391] on button "Upload Forms" at bounding box center [406, 391] width 84 height 19
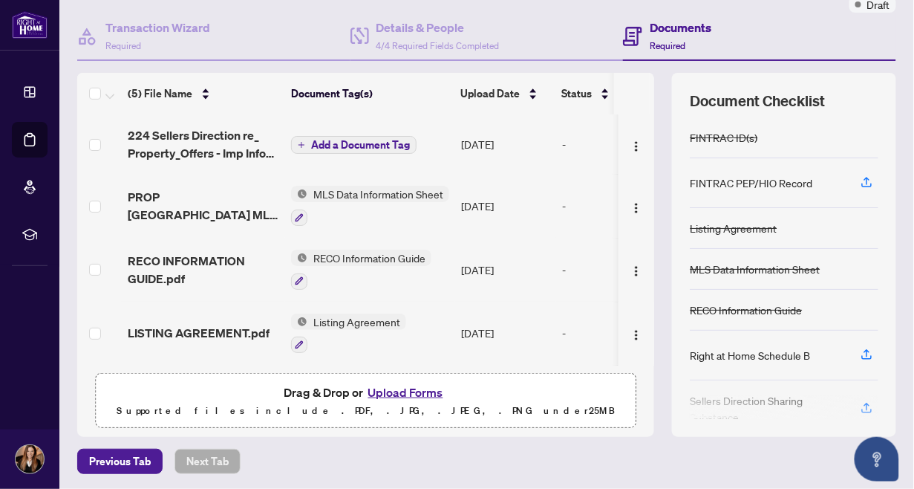
click at [351, 146] on span "Add a Document Tag" at bounding box center [360, 145] width 99 height 10
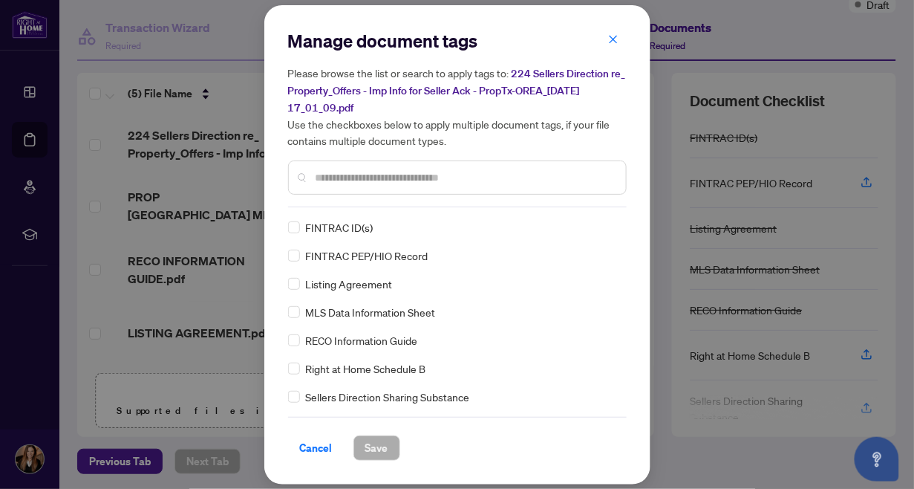
click at [362, 177] on input "text" at bounding box center [465, 177] width 299 height 16
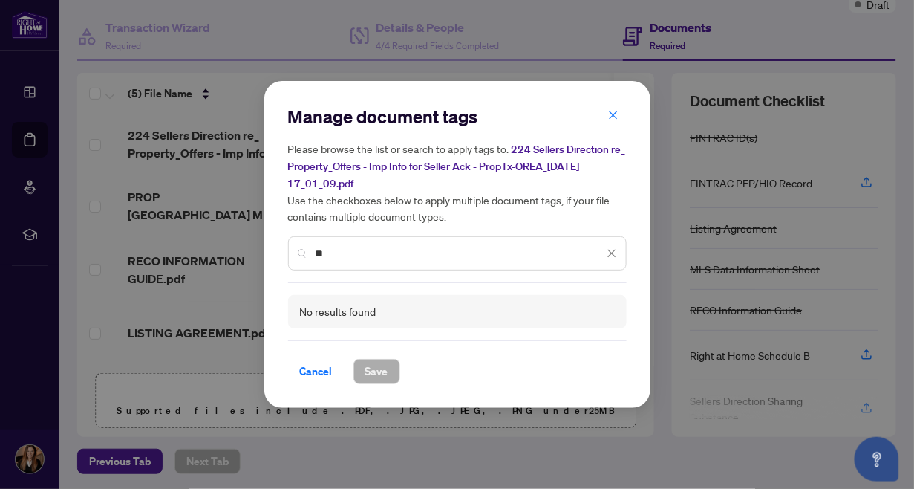
type input "*"
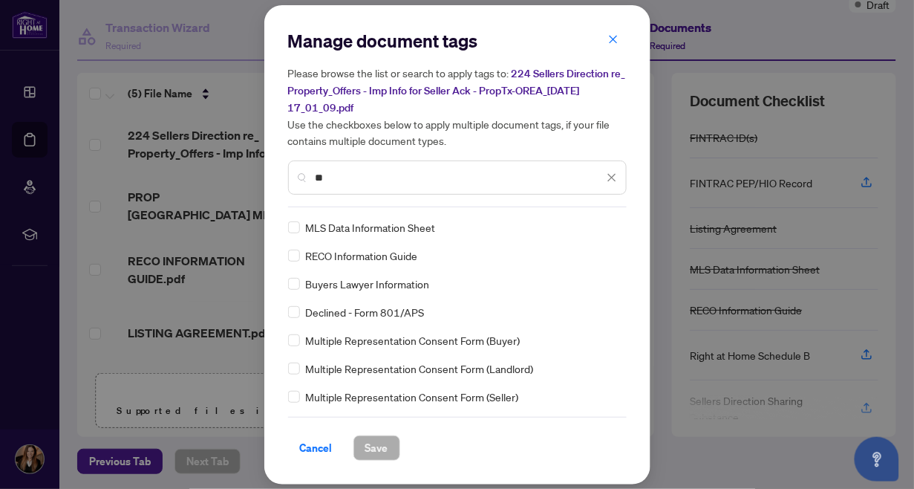
type input "*"
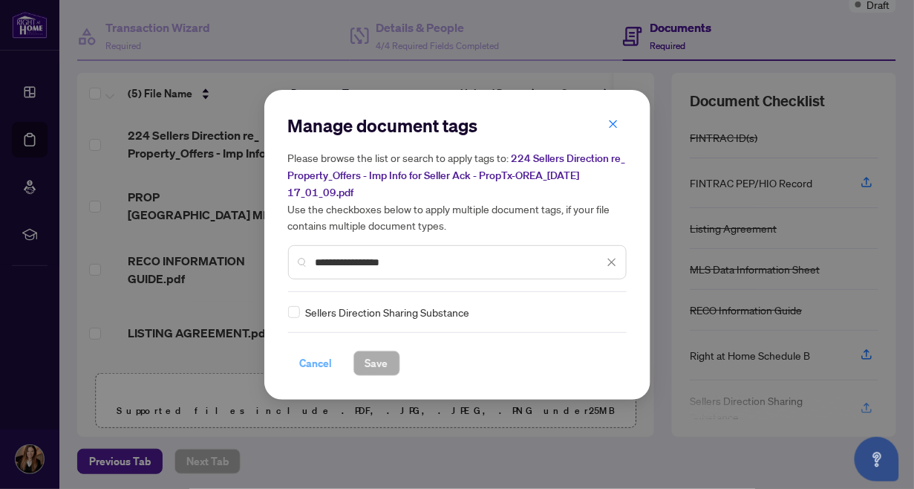
type input "**********"
click at [316, 359] on span "Cancel" at bounding box center [316, 363] width 33 height 24
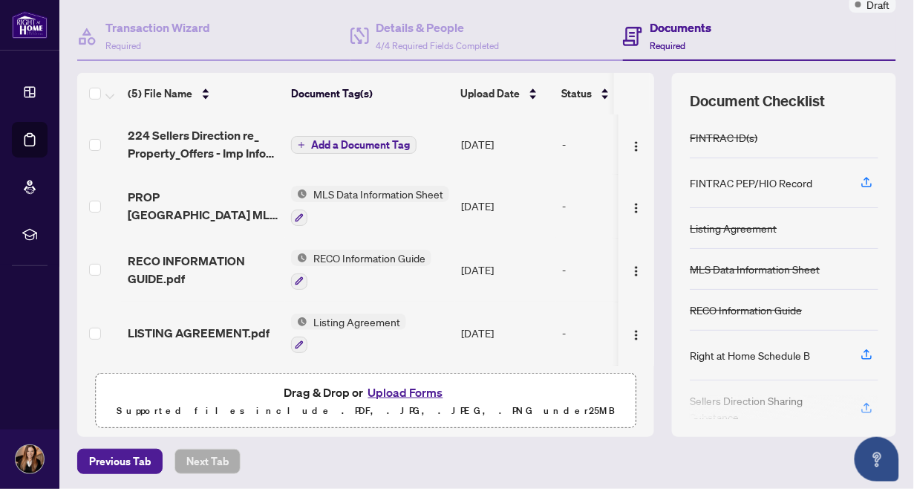
click at [410, 389] on button "Upload Forms" at bounding box center [406, 391] width 84 height 19
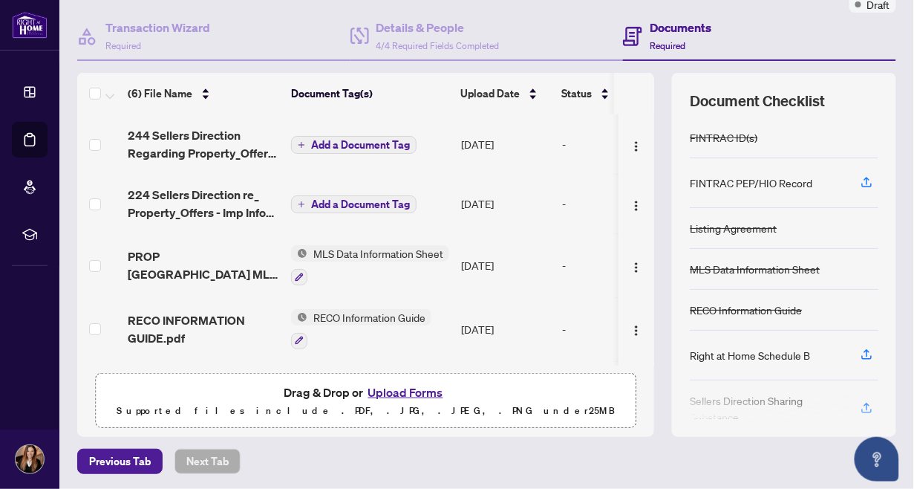
click at [379, 140] on span "Add a Document Tag" at bounding box center [360, 145] width 99 height 10
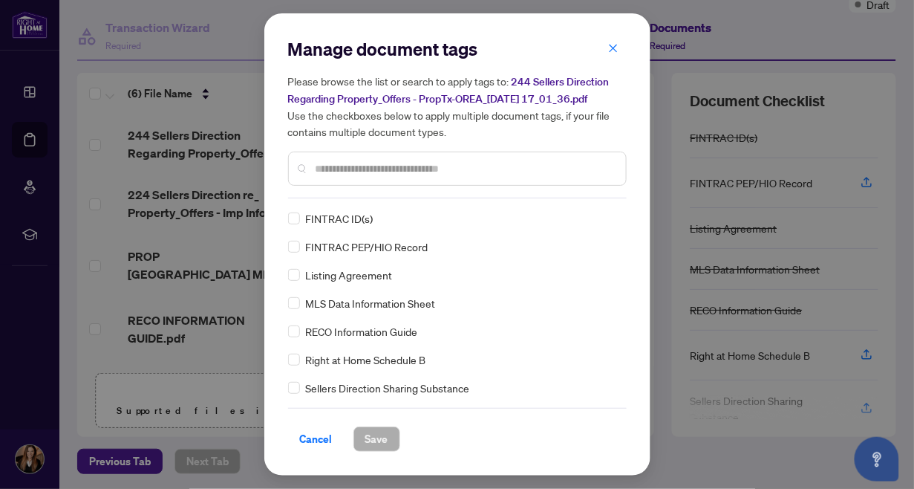
click at [373, 169] on input "text" at bounding box center [465, 168] width 299 height 16
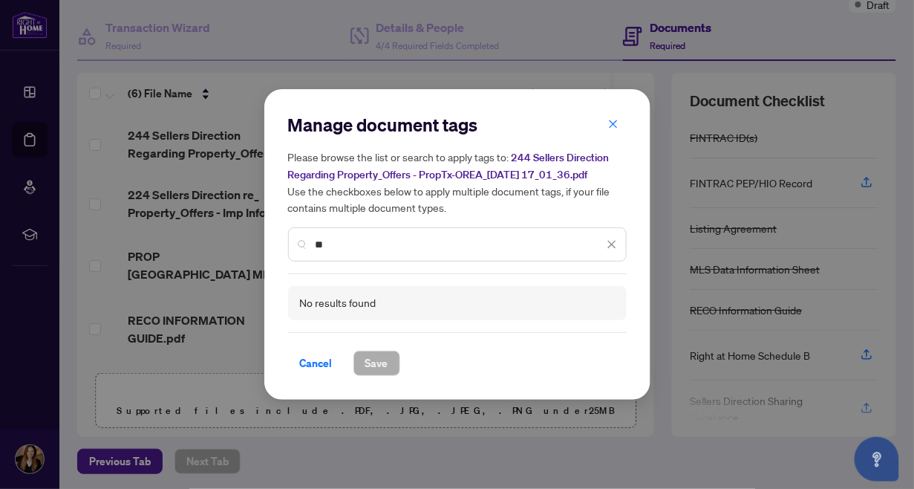
type input "*"
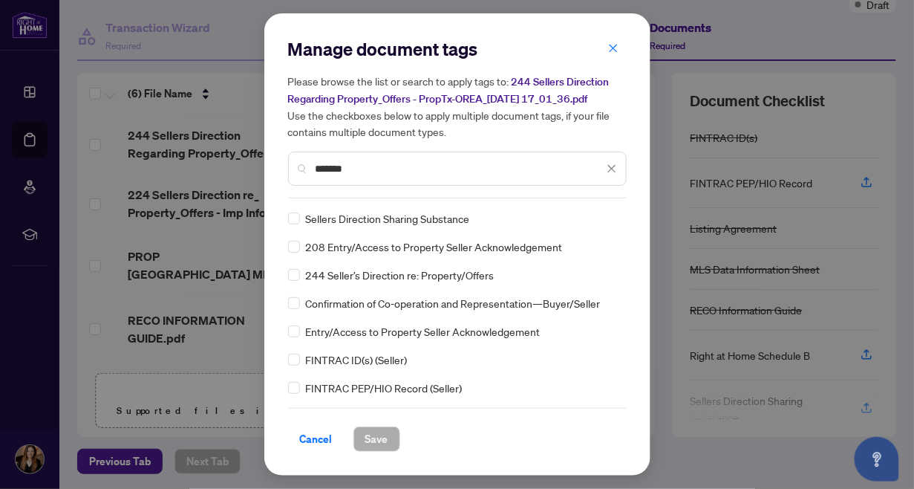
type input "******"
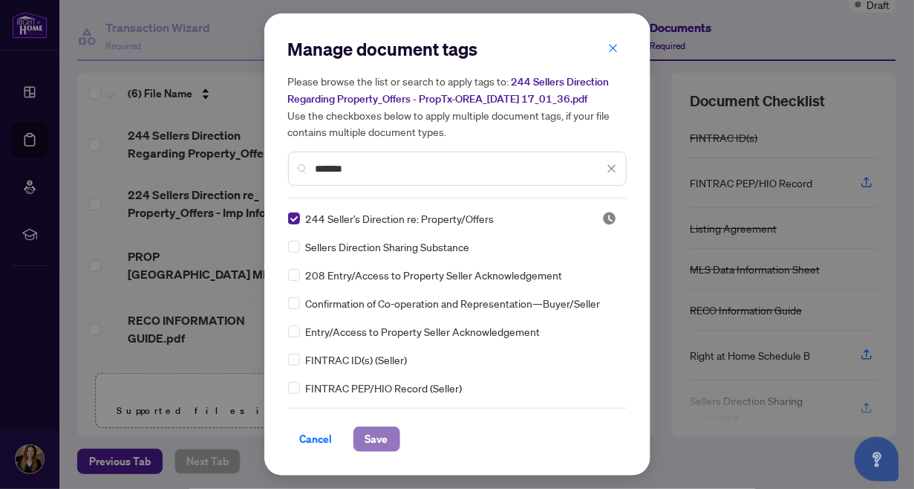
click at [369, 436] on span "Save" at bounding box center [376, 439] width 23 height 24
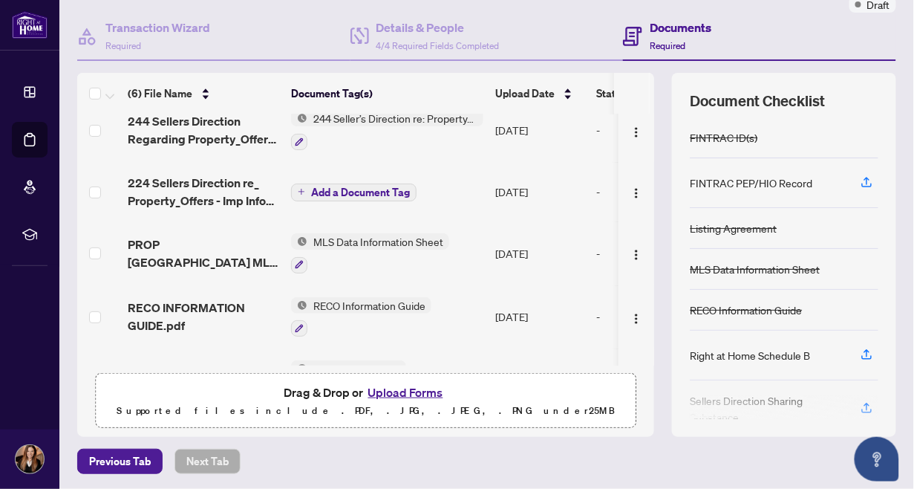
scroll to position [0, 0]
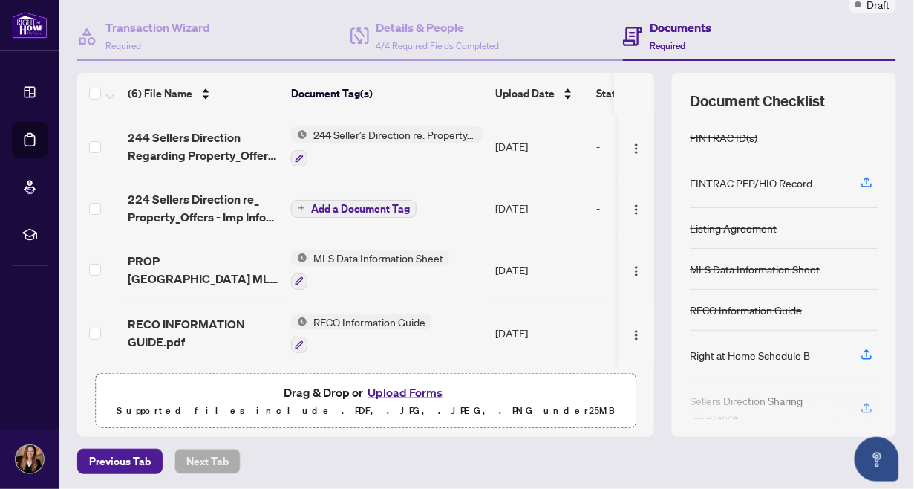
click at [403, 396] on button "Upload Forms" at bounding box center [406, 391] width 84 height 19
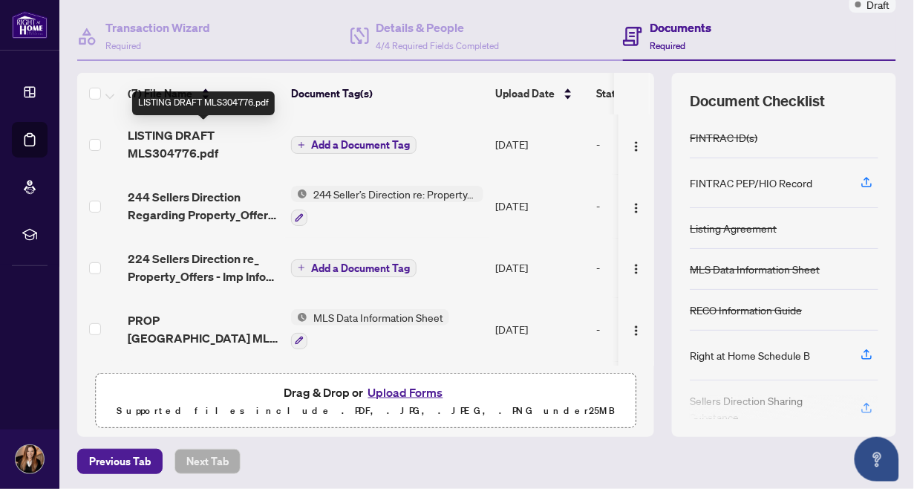
click at [162, 138] on span "LISTING DRAFT MLS304776.pdf" at bounding box center [204, 144] width 152 height 36
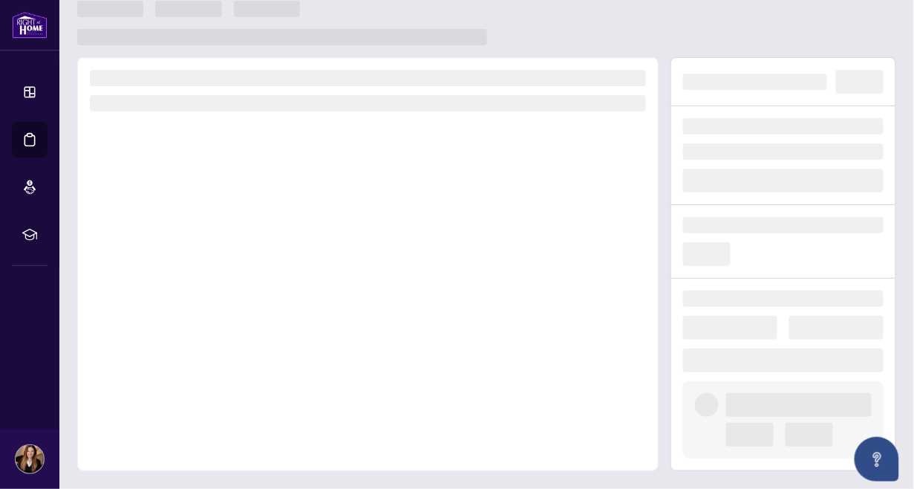
scroll to position [16, 0]
click at [162, 138] on div at bounding box center [368, 266] width 582 height 414
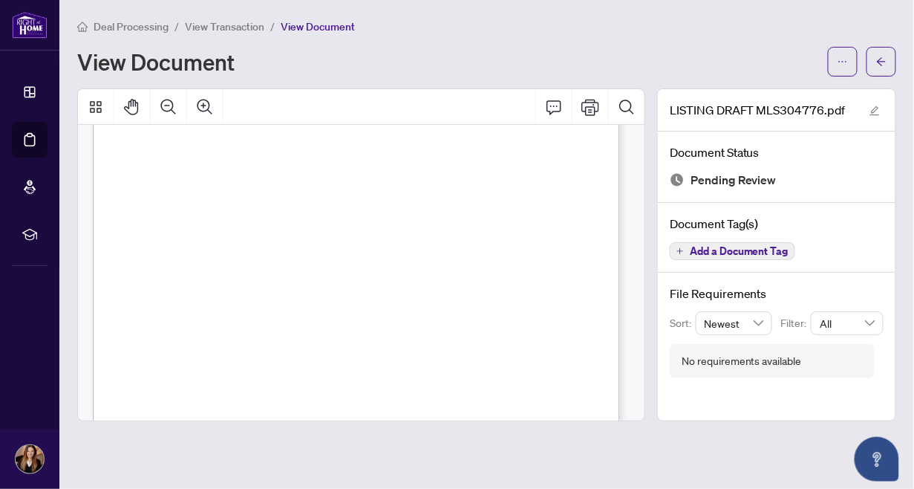
scroll to position [0, 0]
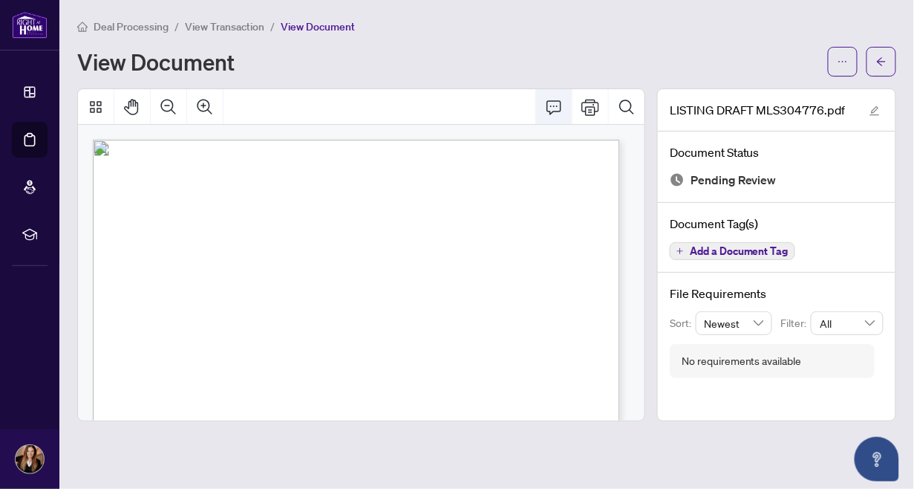
click at [556, 104] on icon "Comment" at bounding box center [554, 107] width 18 height 18
click at [136, 107] on icon "Pan Mode" at bounding box center [132, 107] width 18 height 18
click at [128, 100] on icon "Pan Mode" at bounding box center [132, 107] width 18 height 18
click at [553, 103] on icon "Comment" at bounding box center [554, 107] width 18 height 18
click at [552, 105] on icon "Comment" at bounding box center [554, 107] width 18 height 18
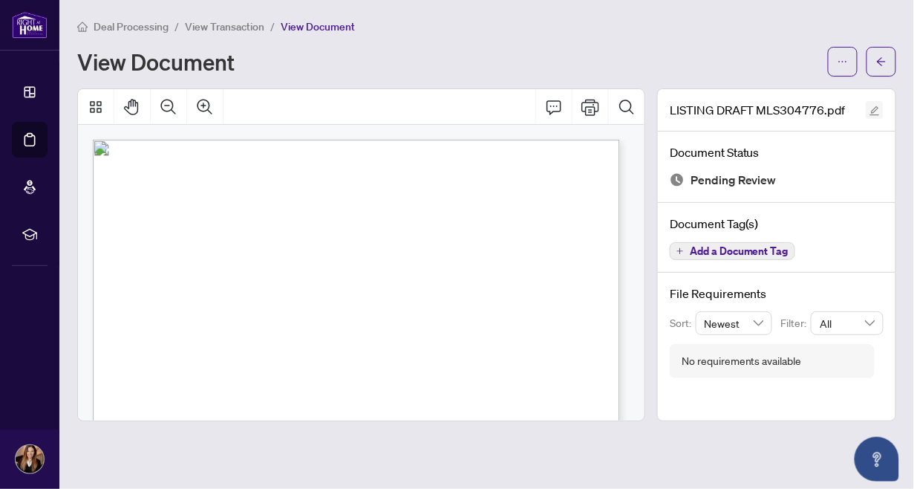
click at [872, 107] on icon "edit" at bounding box center [875, 110] width 10 height 10
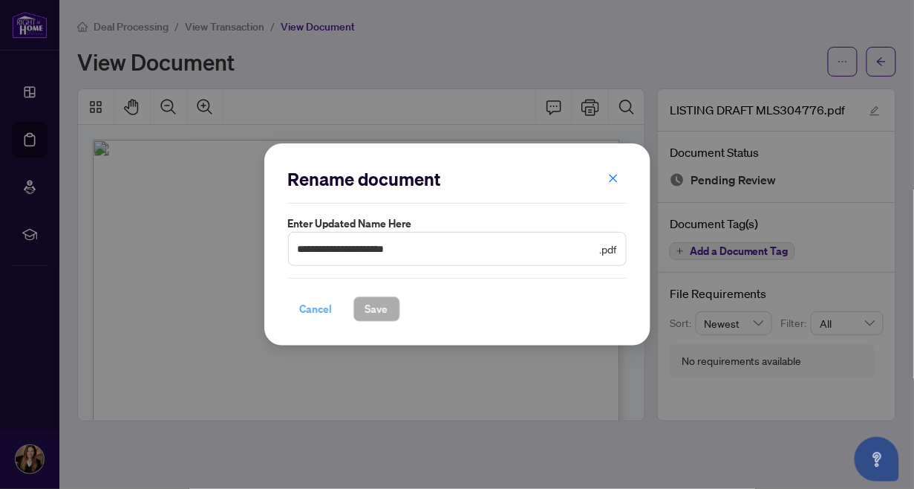
click at [312, 310] on span "Cancel" at bounding box center [316, 309] width 33 height 24
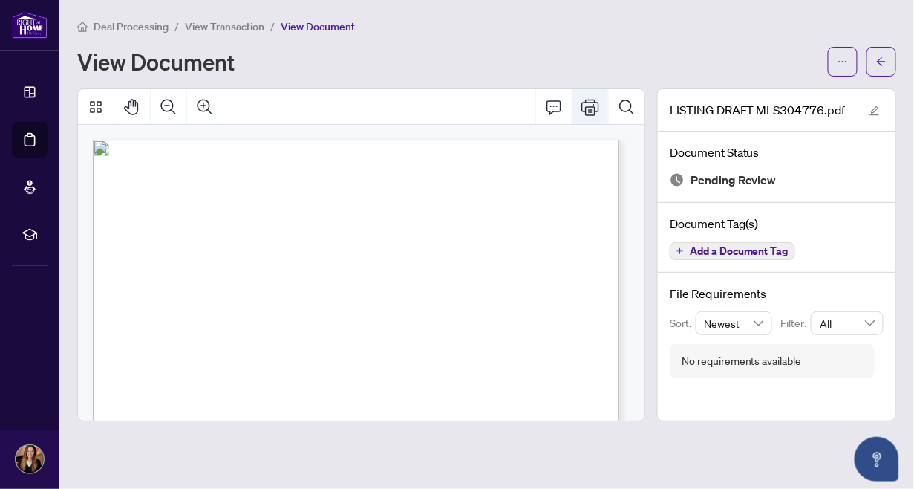
click at [593, 100] on icon "Print" at bounding box center [591, 107] width 18 height 16
click at [557, 102] on icon "Comment" at bounding box center [554, 107] width 18 height 18
click at [91, 101] on icon "Thumbnails" at bounding box center [96, 107] width 18 height 18
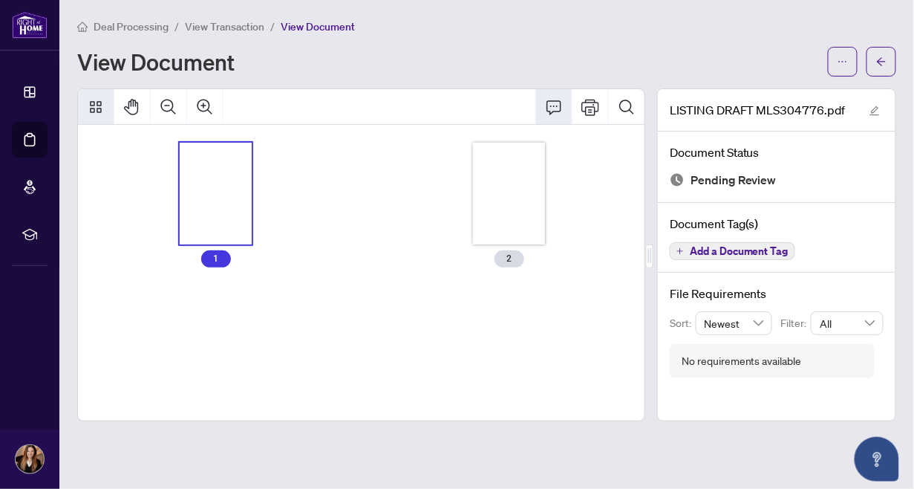
click at [553, 102] on icon "Comment" at bounding box center [554, 107] width 18 height 18
click at [530, 39] on div "Deal Processing / View Transaction / View Document View Document" at bounding box center [486, 47] width 819 height 59
click at [747, 246] on span "Add a Document Tag" at bounding box center [739, 251] width 99 height 10
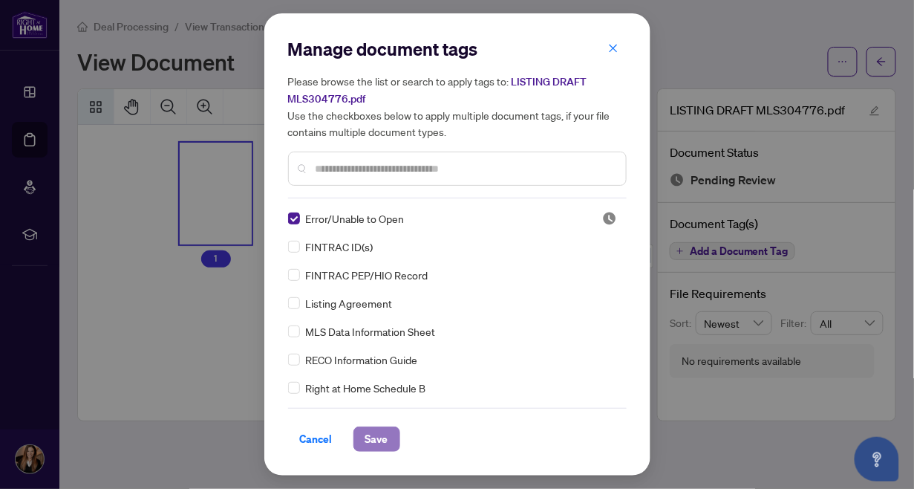
click at [378, 443] on span "Save" at bounding box center [376, 439] width 23 height 24
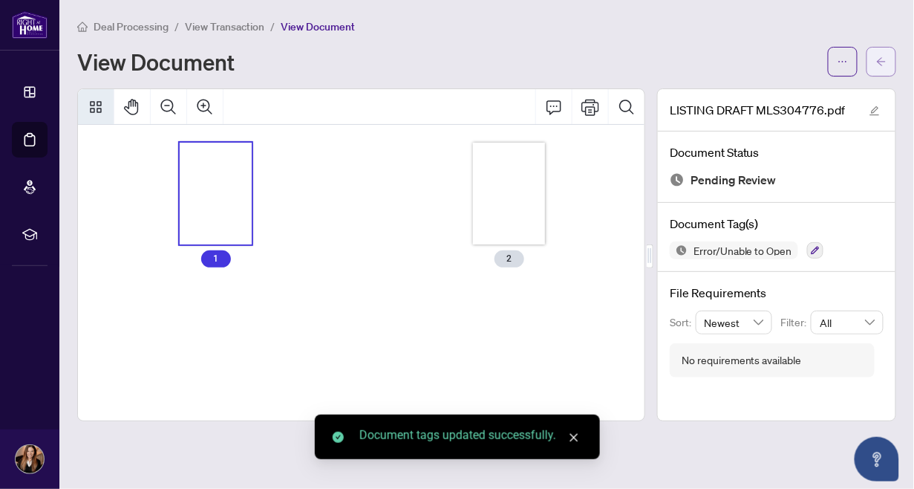
click at [882, 57] on icon "arrow-left" at bounding box center [881, 61] width 9 height 8
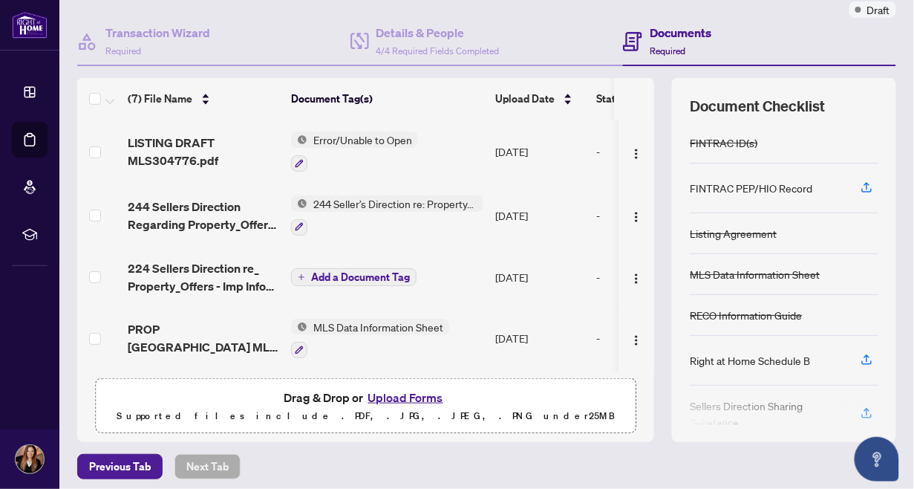
scroll to position [131, 0]
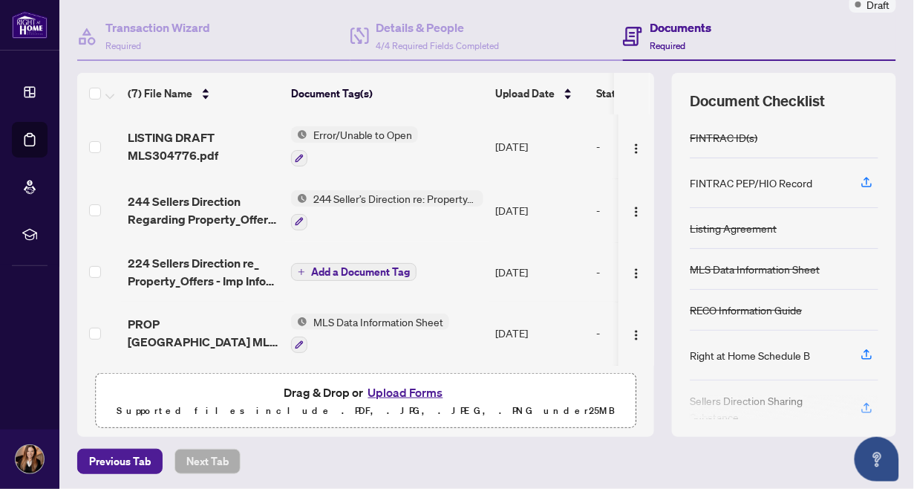
click at [732, 396] on div at bounding box center [784, 408] width 189 height 24
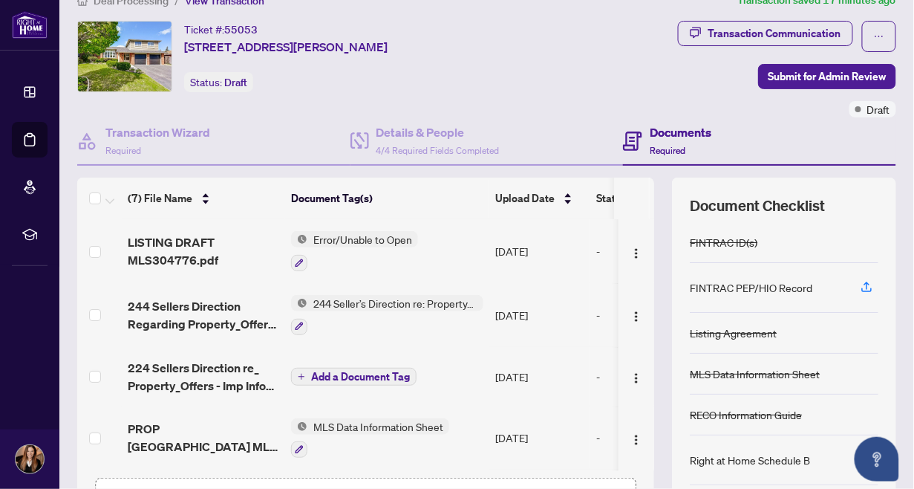
scroll to position [0, 0]
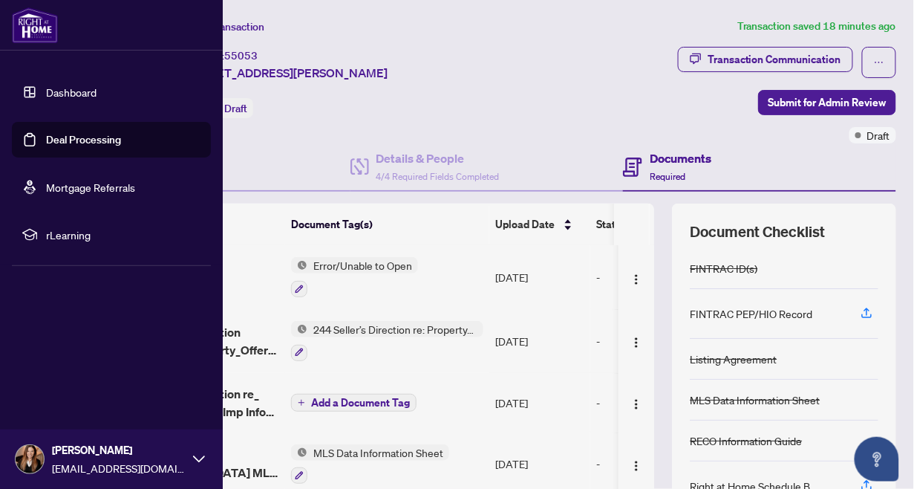
click at [59, 89] on link "Dashboard" at bounding box center [71, 91] width 51 height 13
